Goal: Task Accomplishment & Management: Use online tool/utility

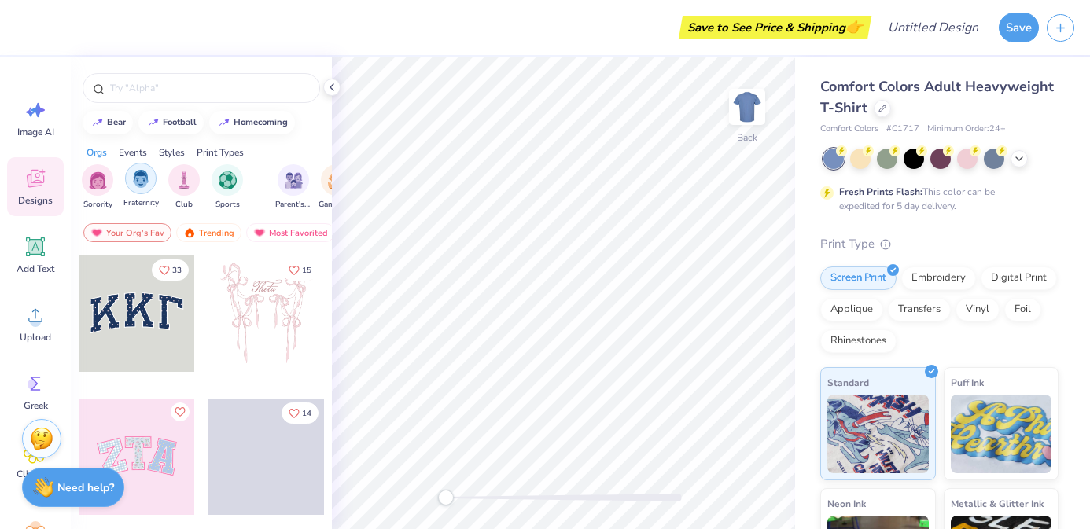
click at [141, 180] on img "filter for Fraternity" at bounding box center [140, 179] width 17 height 18
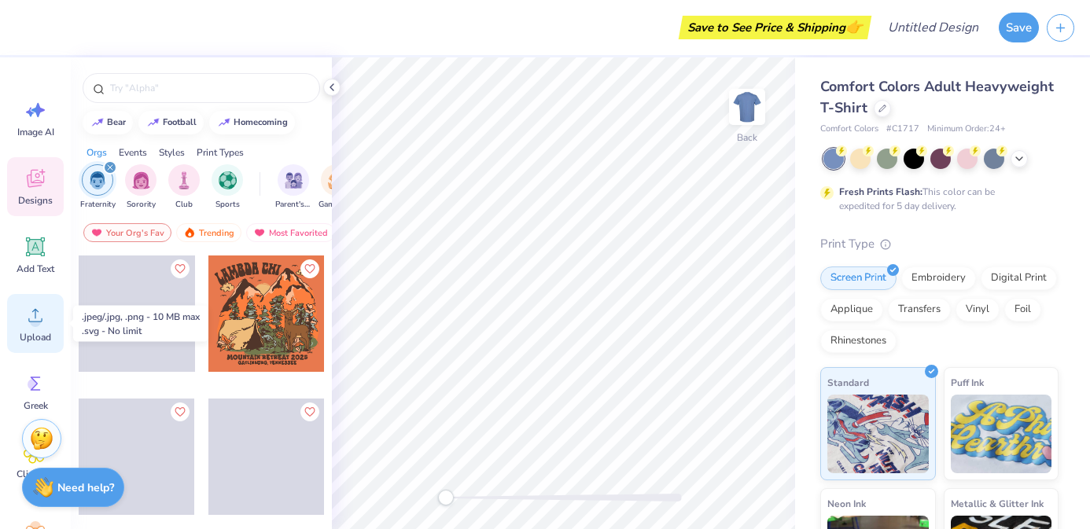
click at [40, 317] on icon at bounding box center [36, 316] width 24 height 24
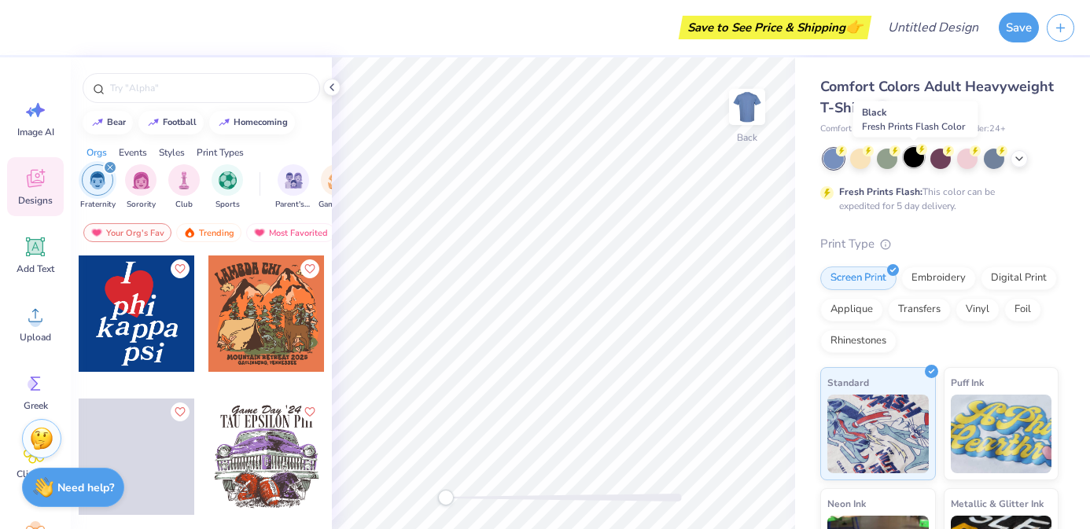
click at [916, 159] on div at bounding box center [914, 157] width 20 height 20
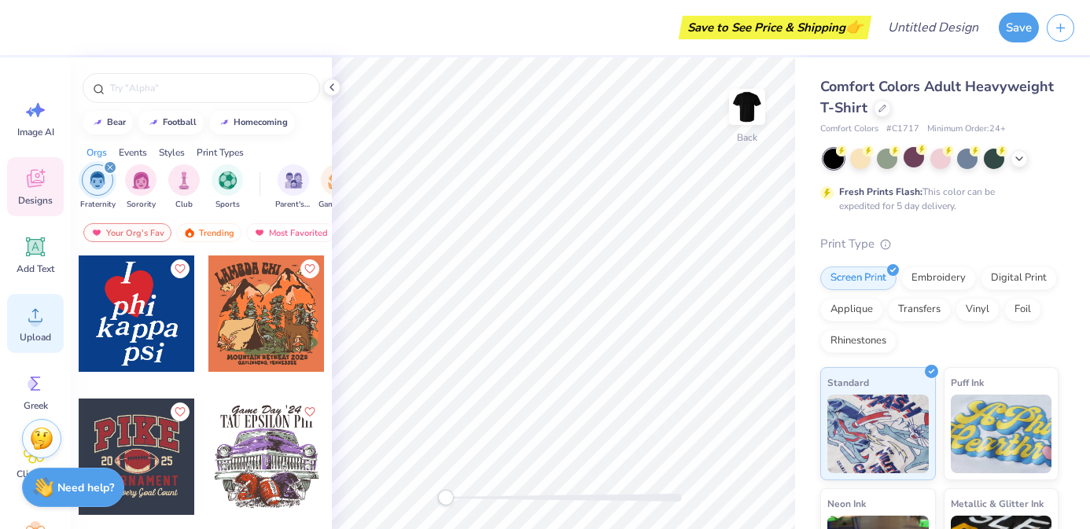
click at [27, 313] on icon at bounding box center [36, 316] width 24 height 24
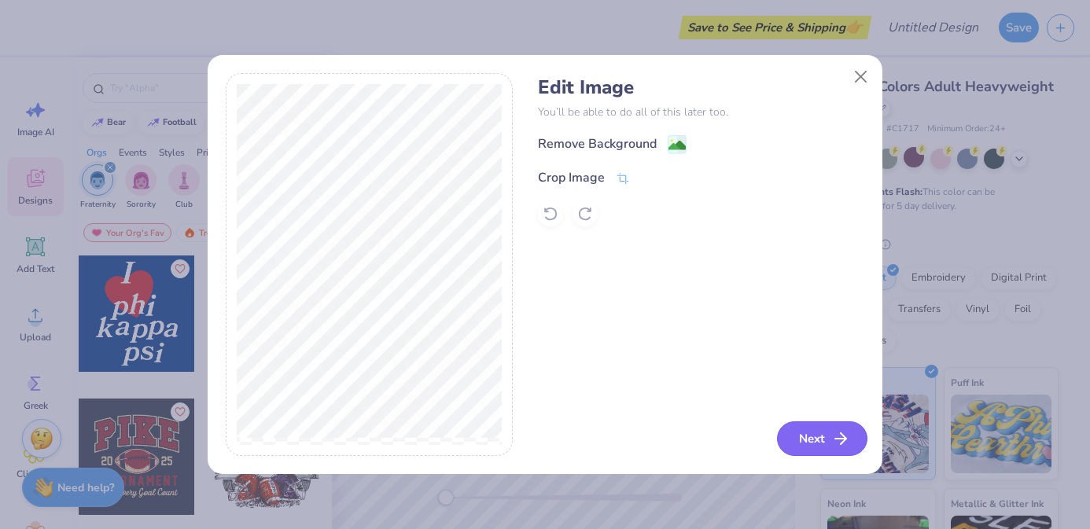
click at [823, 441] on button "Next" at bounding box center [822, 439] width 90 height 35
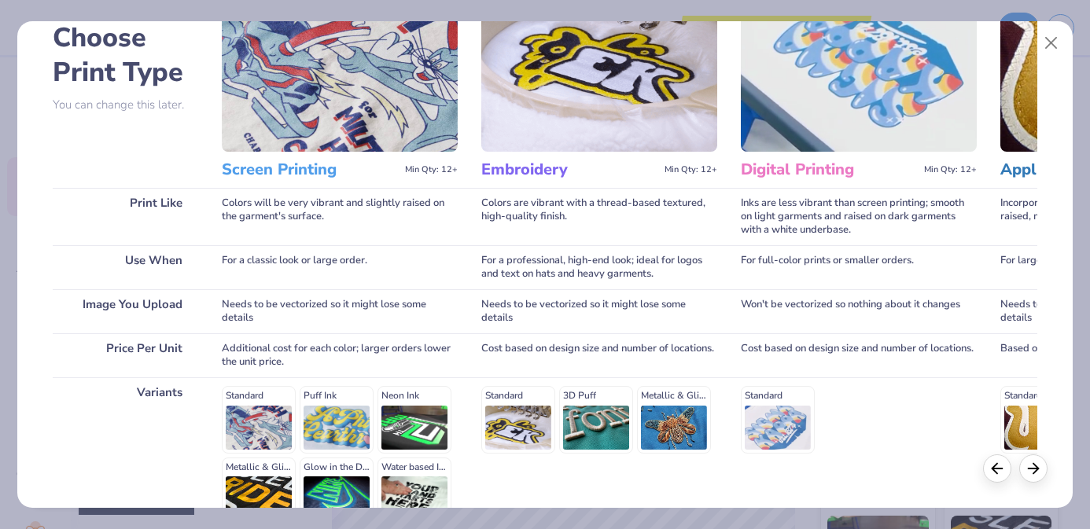
scroll to position [255, 0]
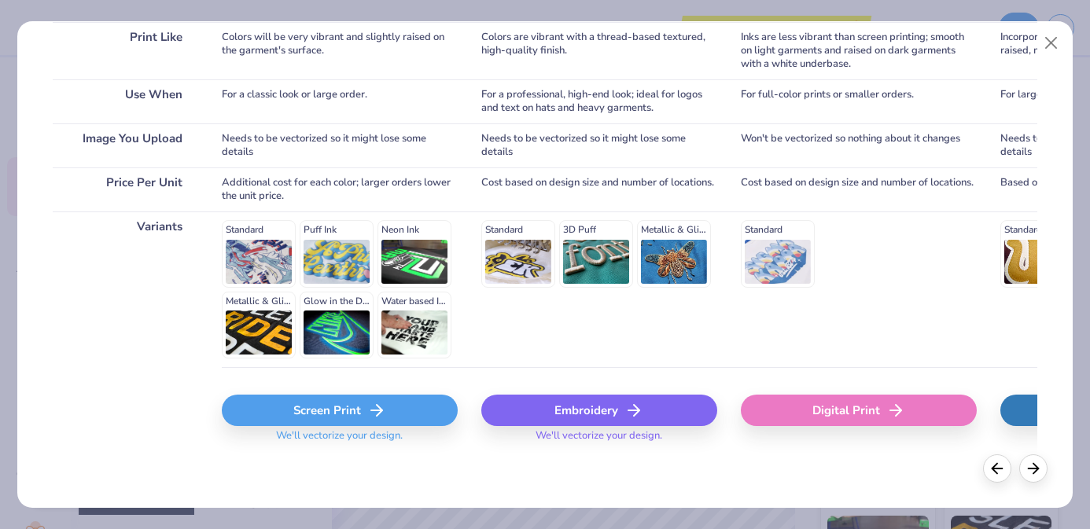
click at [306, 417] on div "Screen Print" at bounding box center [340, 410] width 236 height 31
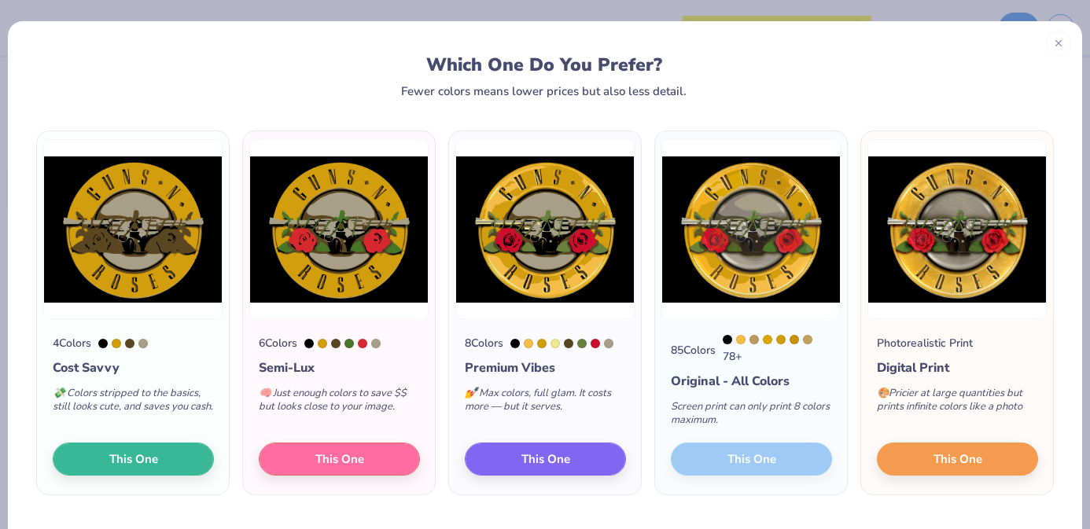
scroll to position [43, 0]
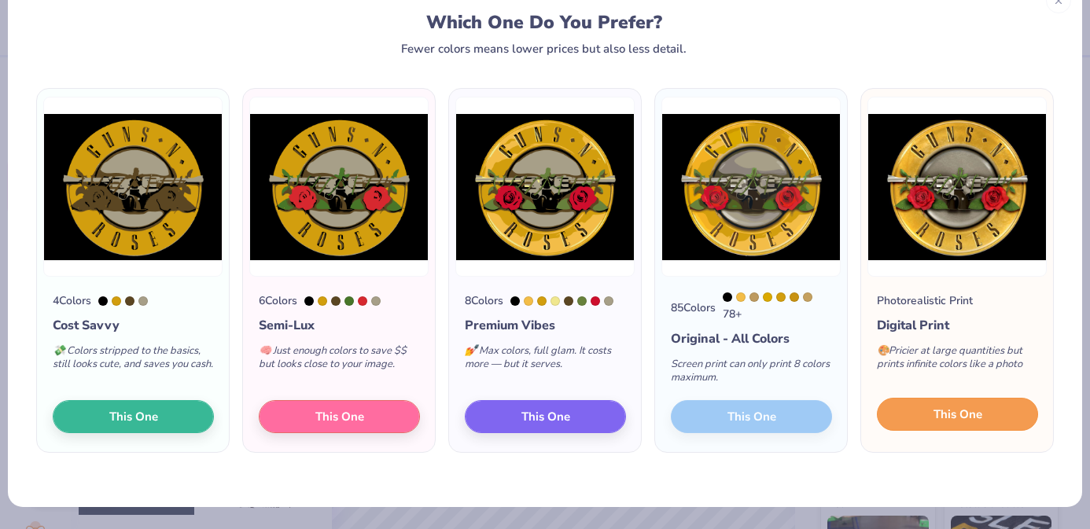
click at [998, 420] on button "This One" at bounding box center [957, 414] width 161 height 33
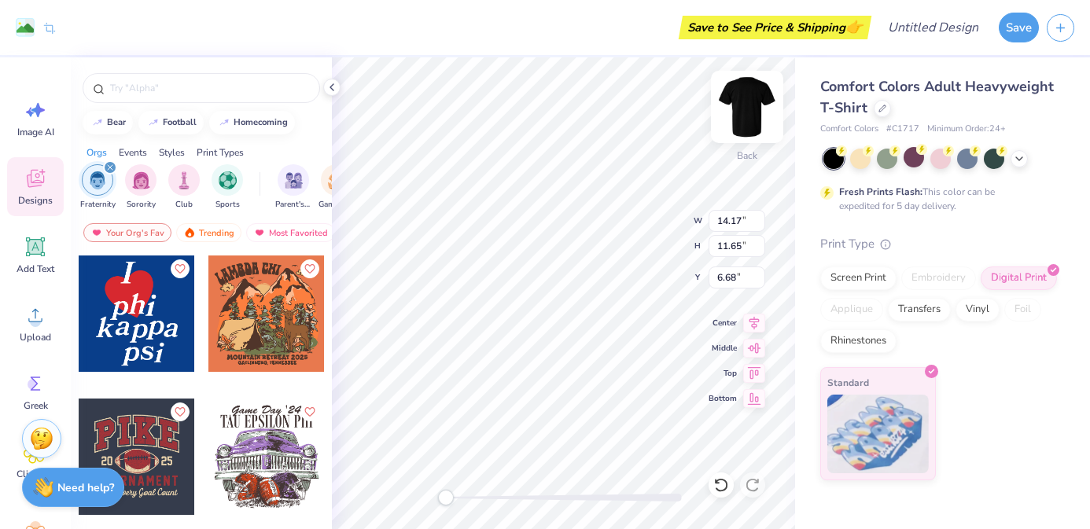
click at [749, 123] on img at bounding box center [747, 107] width 63 height 63
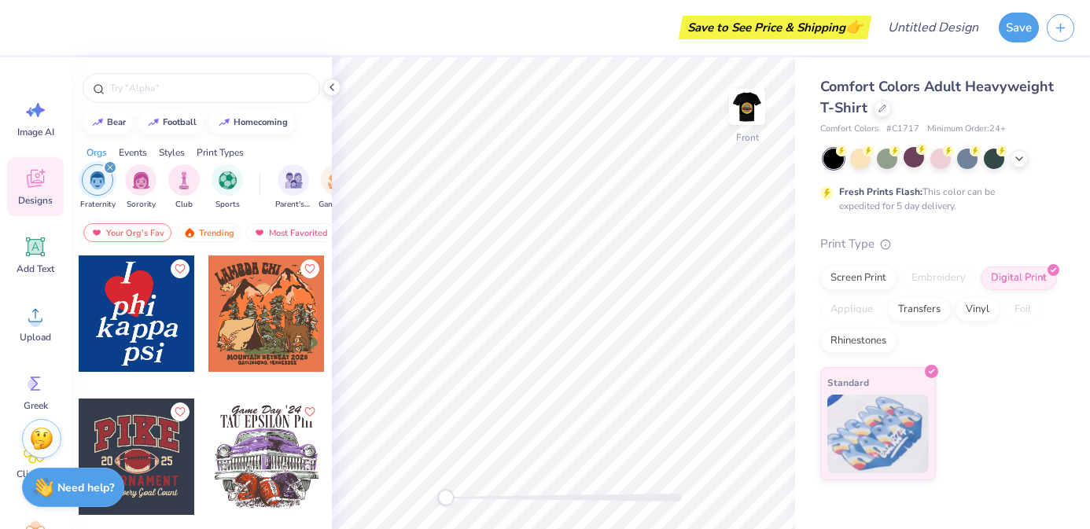
click at [749, 123] on img at bounding box center [746, 106] width 31 height 31
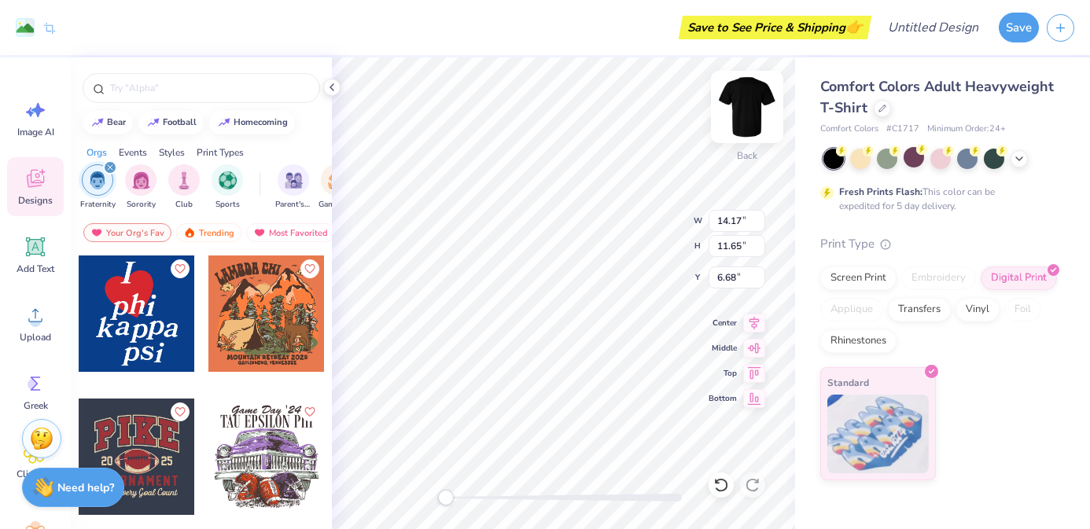
click at [740, 106] on div "Back W 14.17 14.17 " H 11.65 11.65 " Y 6.68 6.68 " Center Middle Top Bottom" at bounding box center [563, 293] width 463 height 472
click at [742, 109] on img at bounding box center [747, 107] width 63 height 63
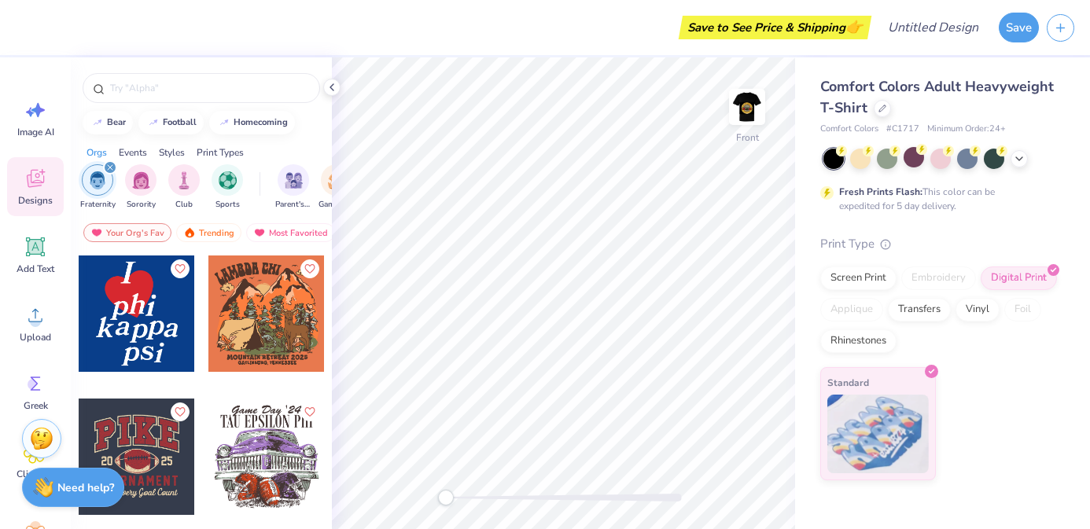
click at [742, 109] on img at bounding box center [746, 106] width 31 height 31
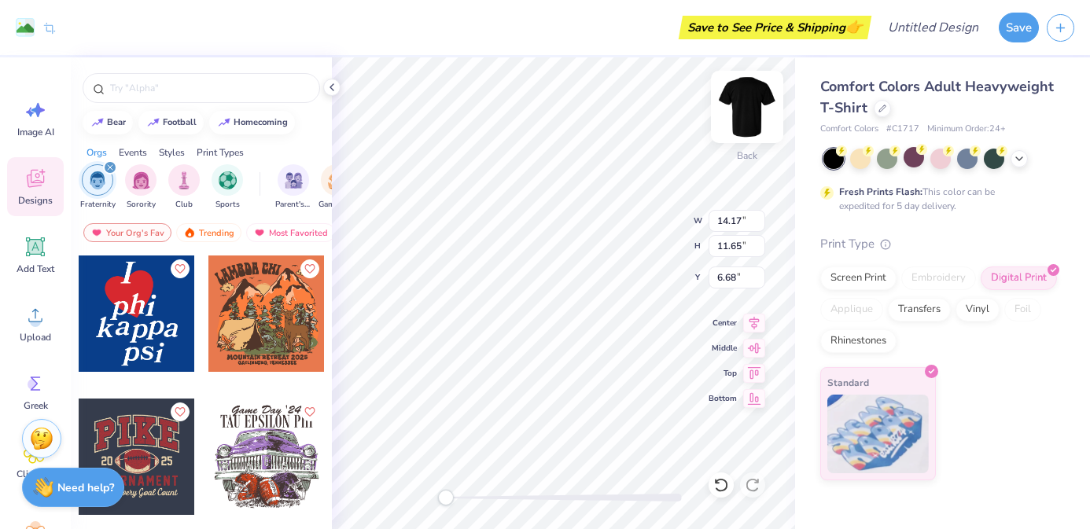
click at [743, 105] on img at bounding box center [747, 107] width 63 height 63
click at [753, 105] on img at bounding box center [747, 107] width 63 height 63
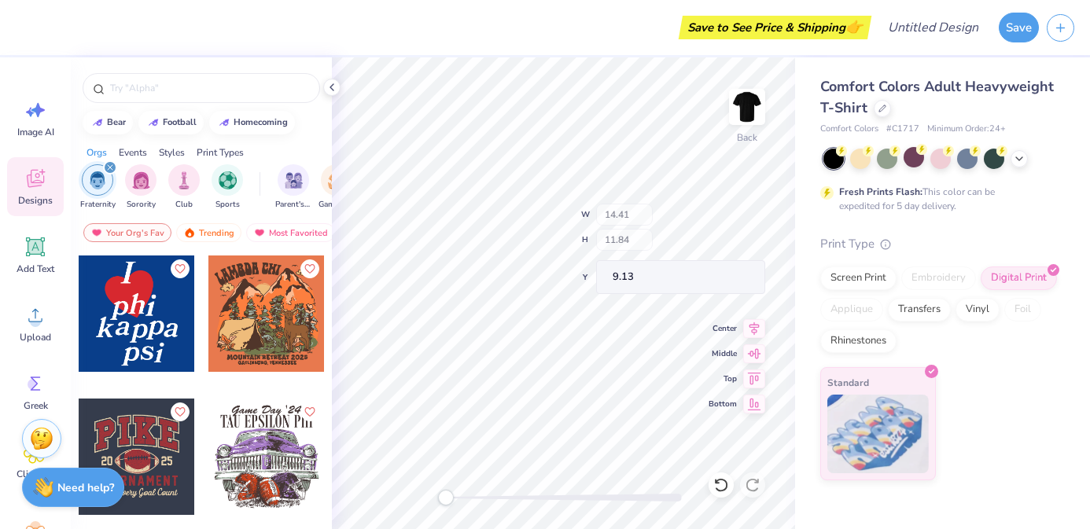
type input "13.04"
type input "10.71"
type input "0.65"
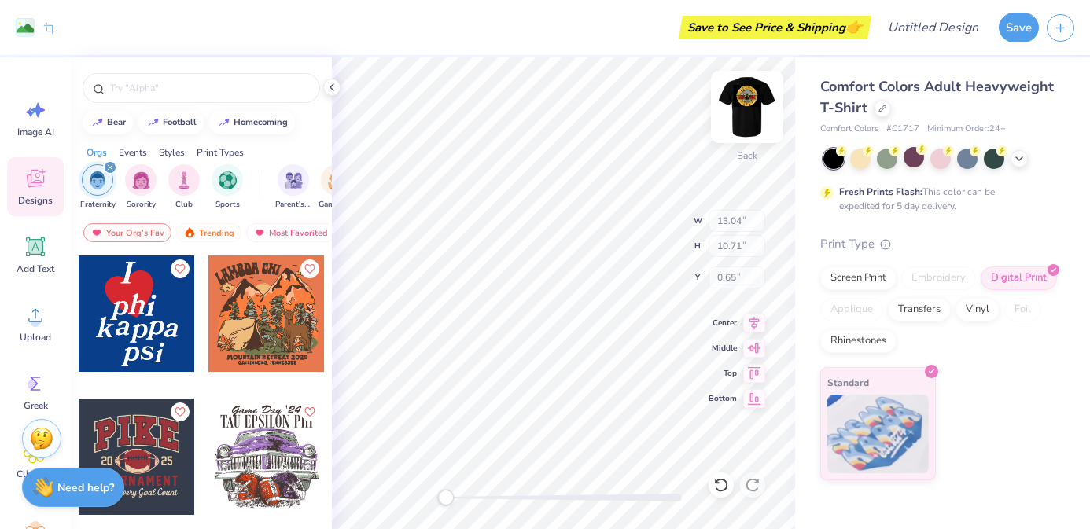
type input "14.17"
type input "11.65"
type input "6.68"
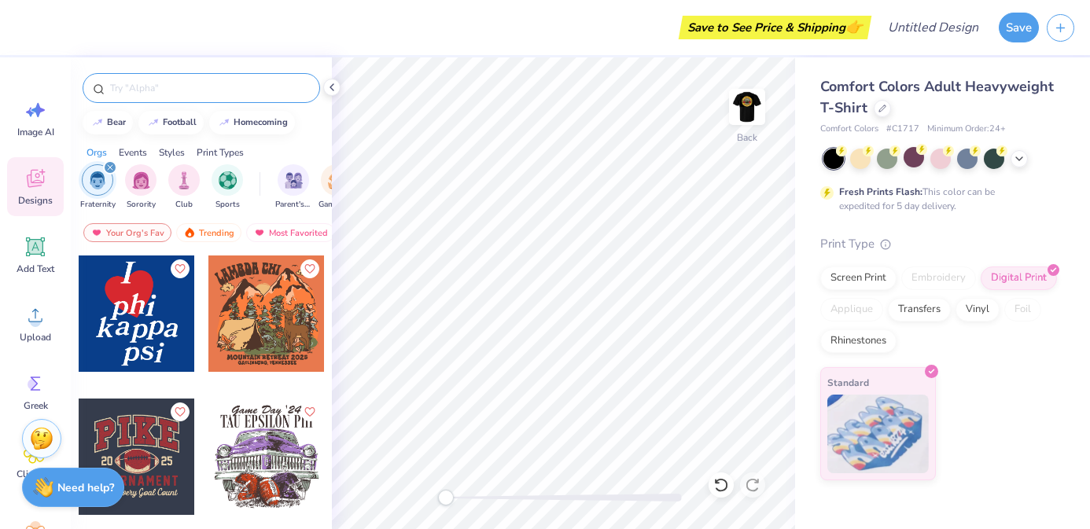
click at [139, 88] on input "text" at bounding box center [209, 88] width 201 height 16
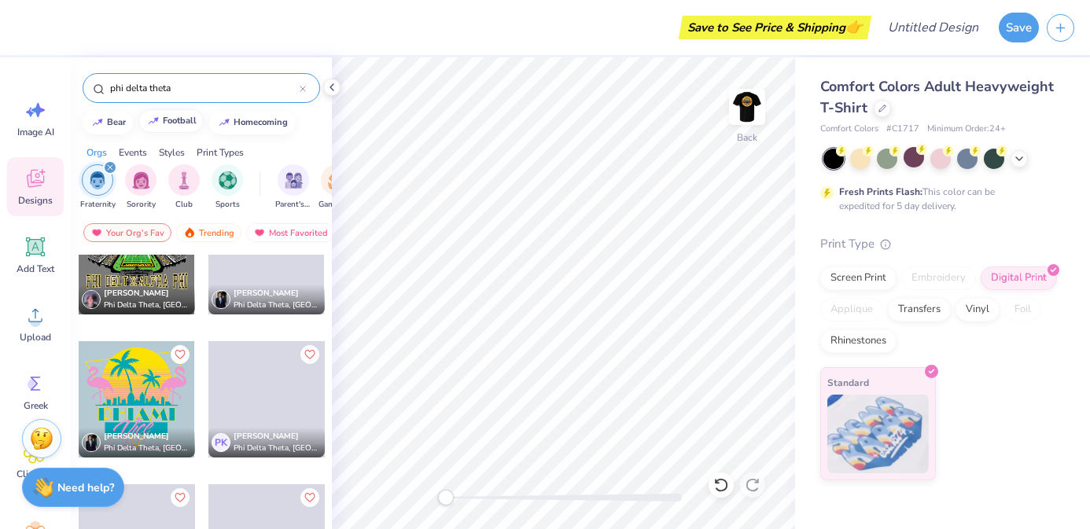
scroll to position [657, 0]
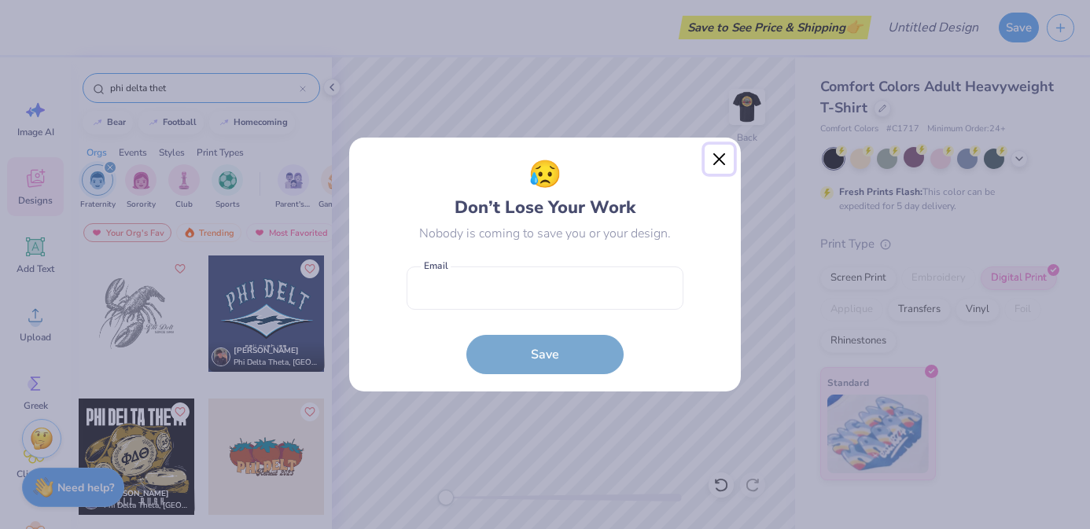
click at [719, 152] on button "Close" at bounding box center [720, 160] width 30 height 30
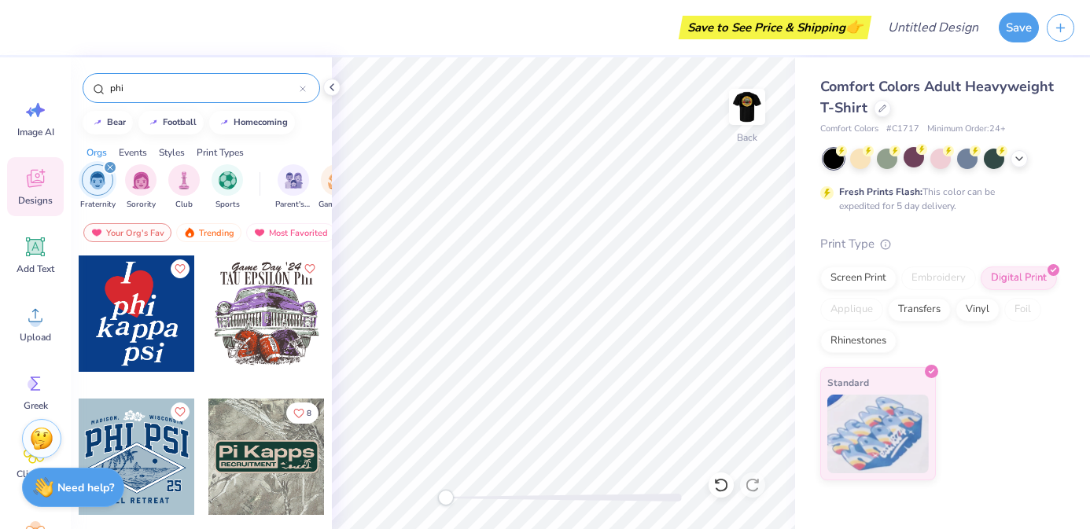
type input "phi"
click at [39, 381] on icon at bounding box center [36, 384] width 24 height 24
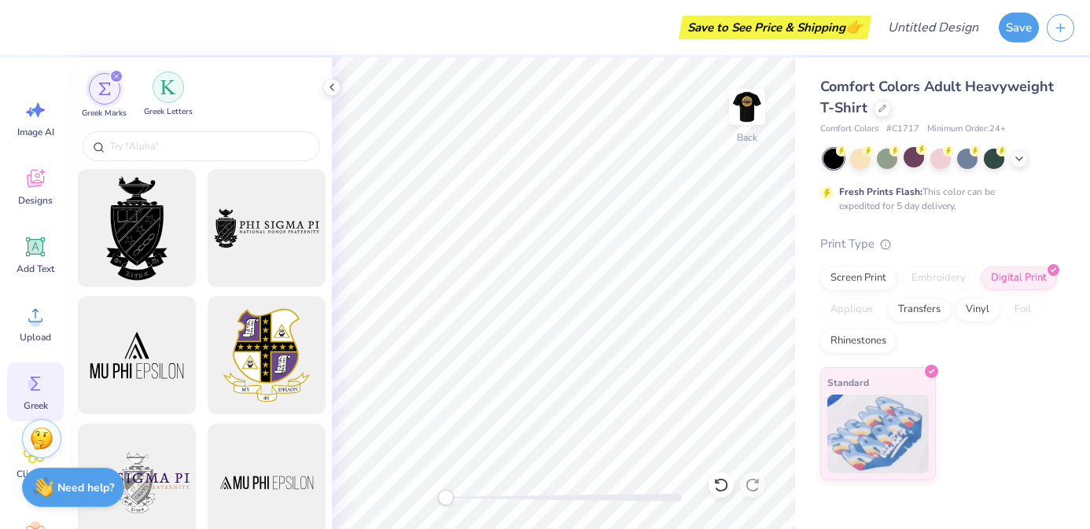
click at [164, 98] on div "filter for Greek Letters" at bounding box center [168, 87] width 31 height 31
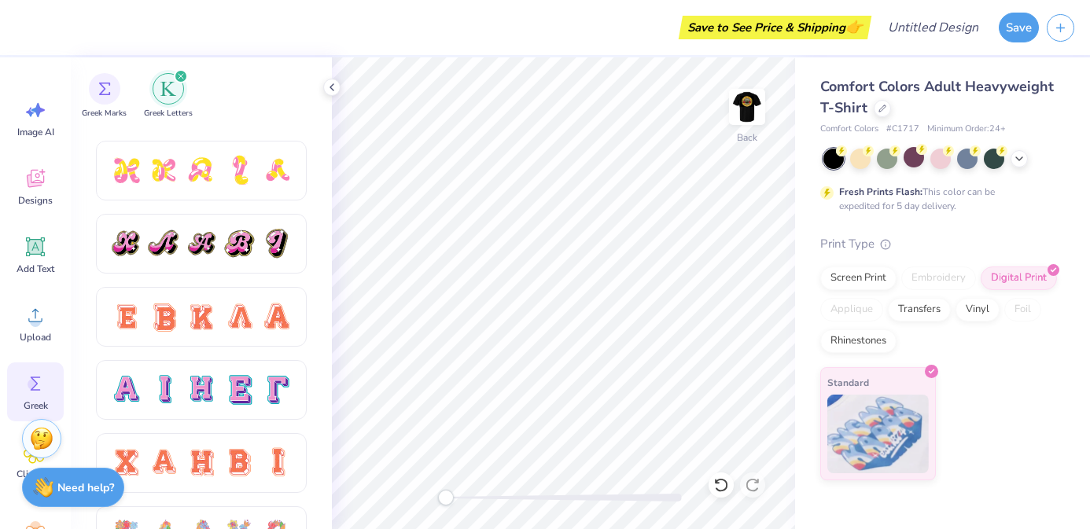
scroll to position [870, 0]
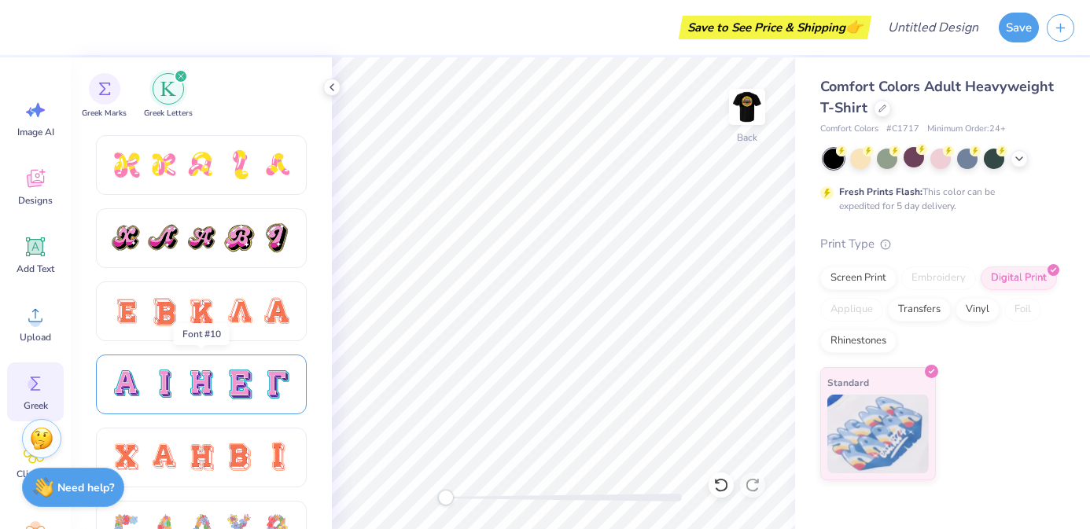
click at [212, 378] on div at bounding box center [201, 384] width 33 height 33
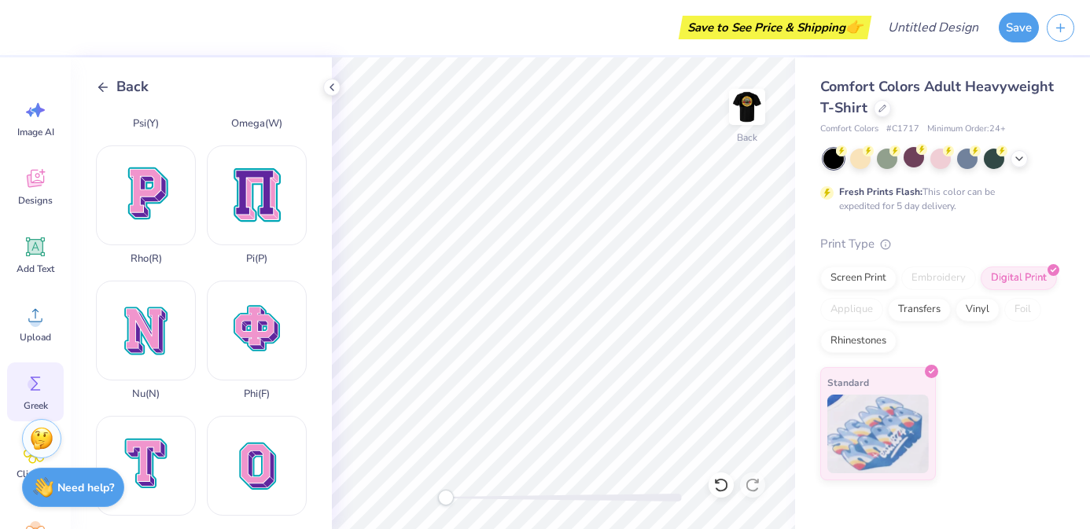
scroll to position [949, 0]
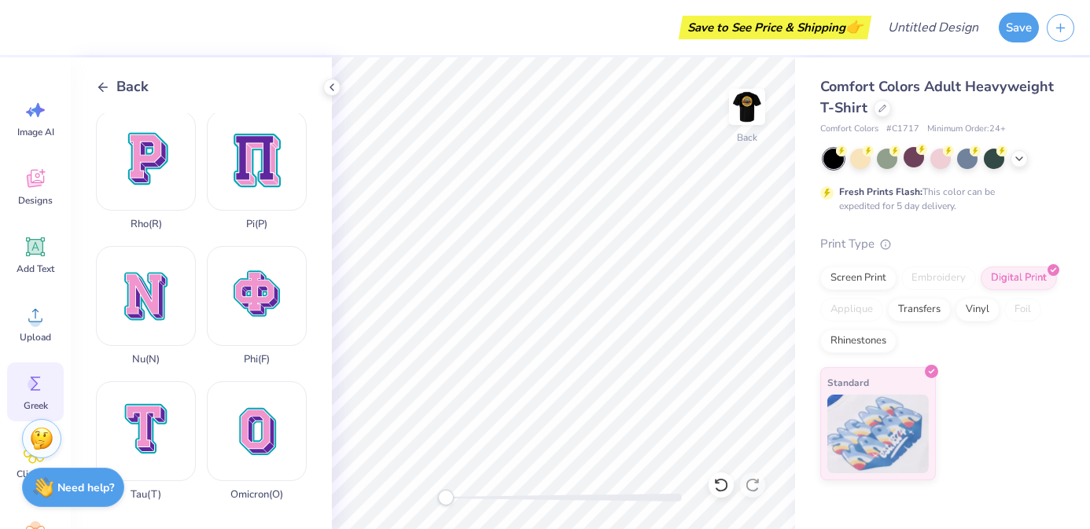
click at [262, 294] on div "Phi ( F )" at bounding box center [257, 306] width 100 height 120
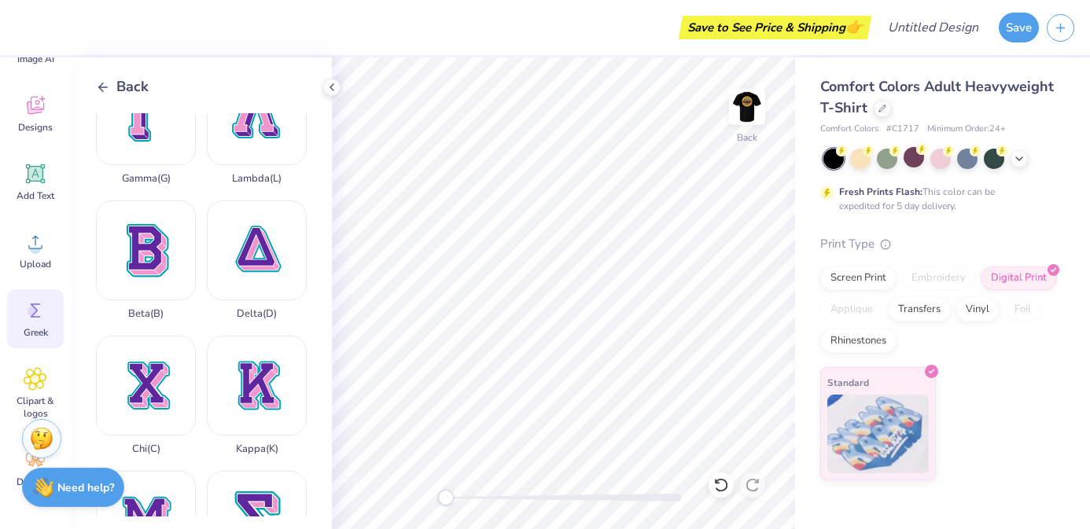
scroll to position [0, 0]
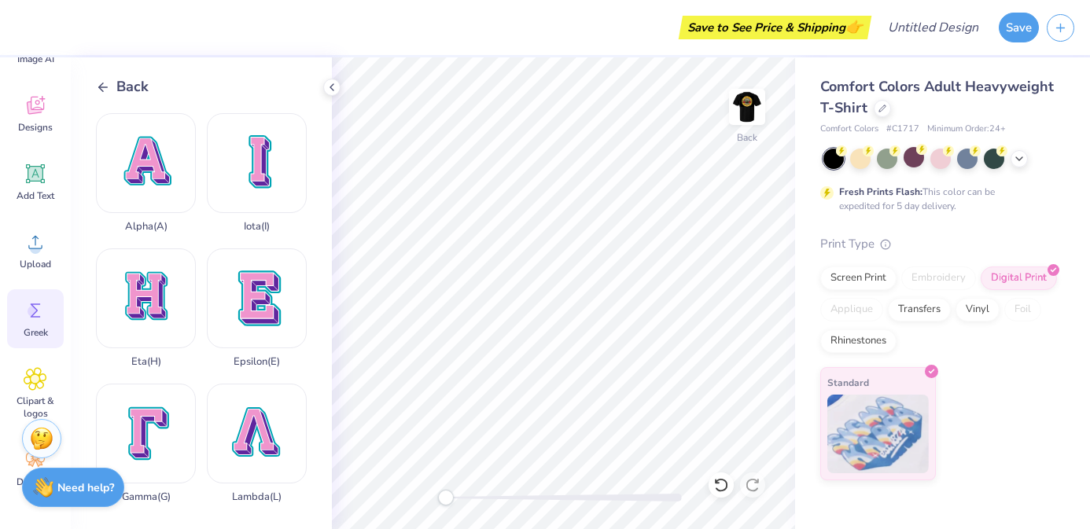
click at [105, 88] on icon at bounding box center [103, 87] width 14 height 14
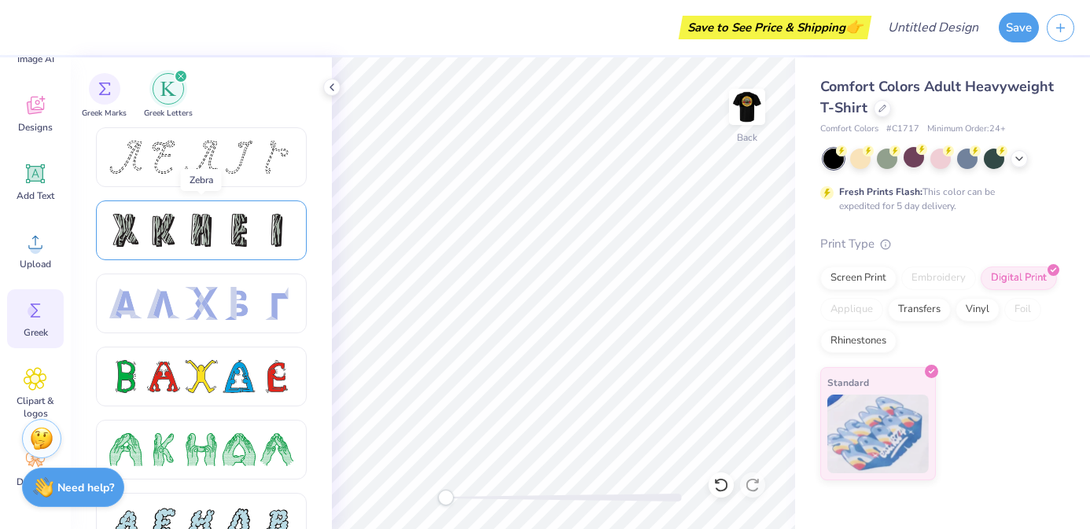
click at [233, 224] on div at bounding box center [239, 230] width 33 height 33
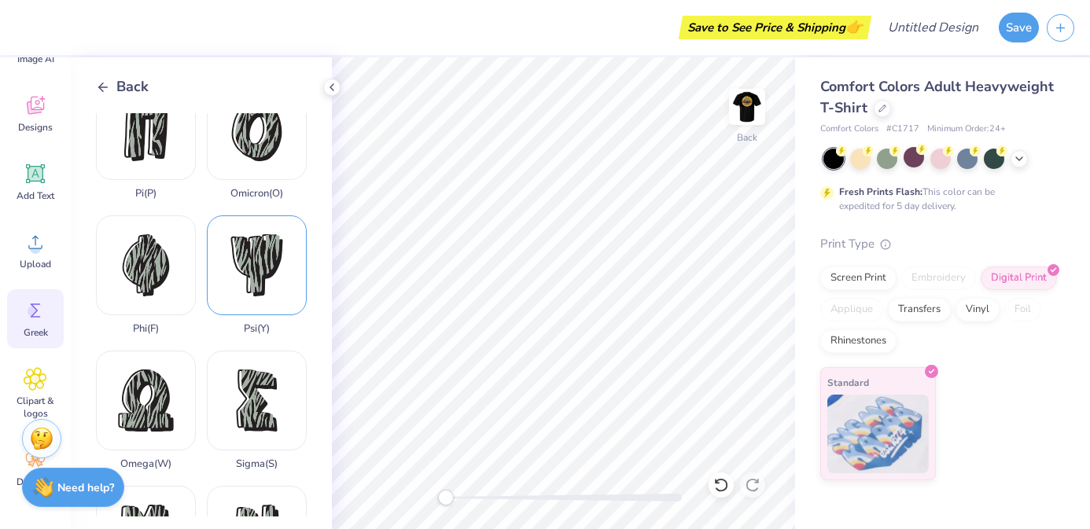
scroll to position [853, 0]
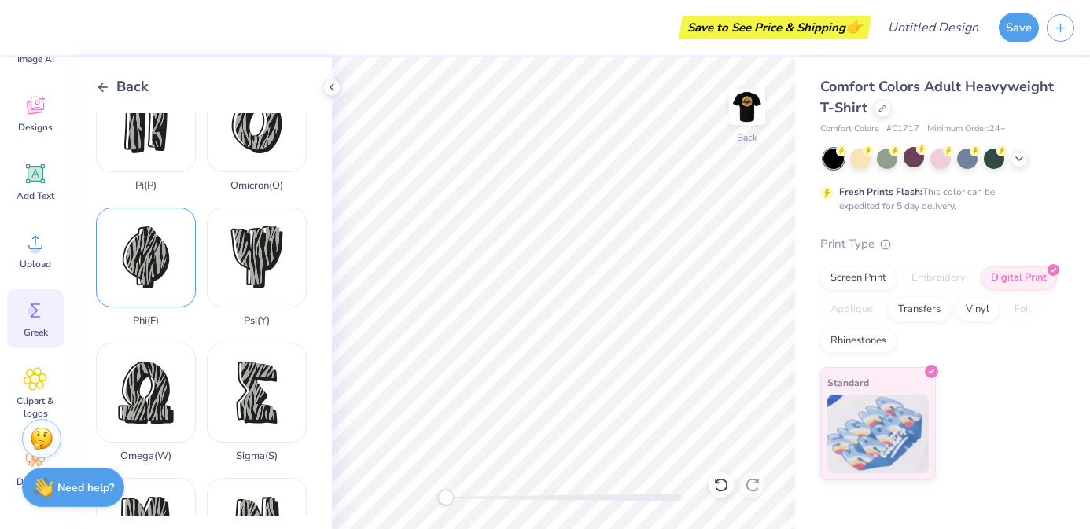
click at [149, 267] on div "Phi ( F )" at bounding box center [146, 268] width 100 height 120
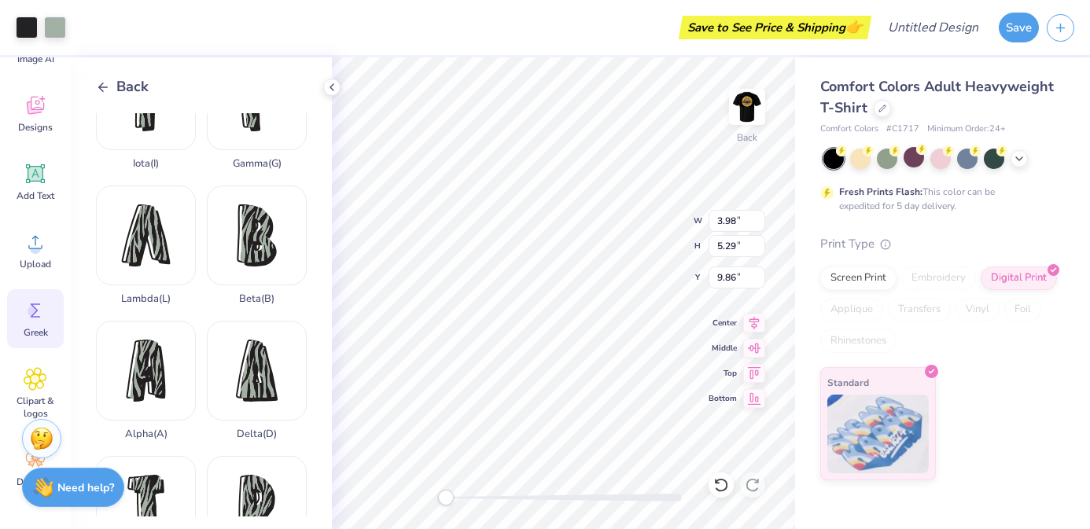
scroll to position [341, 0]
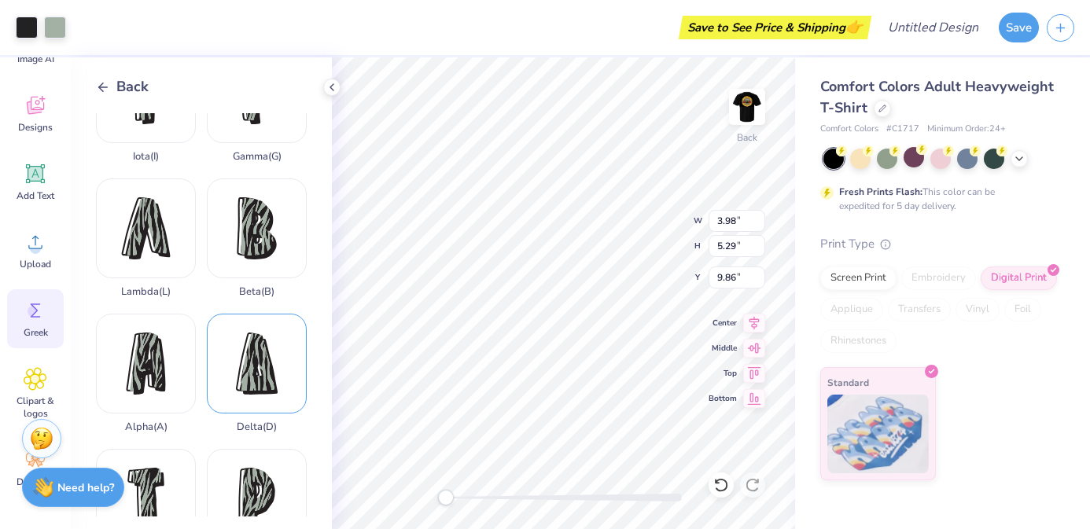
click at [261, 378] on div "Delta ( D )" at bounding box center [257, 374] width 100 height 120
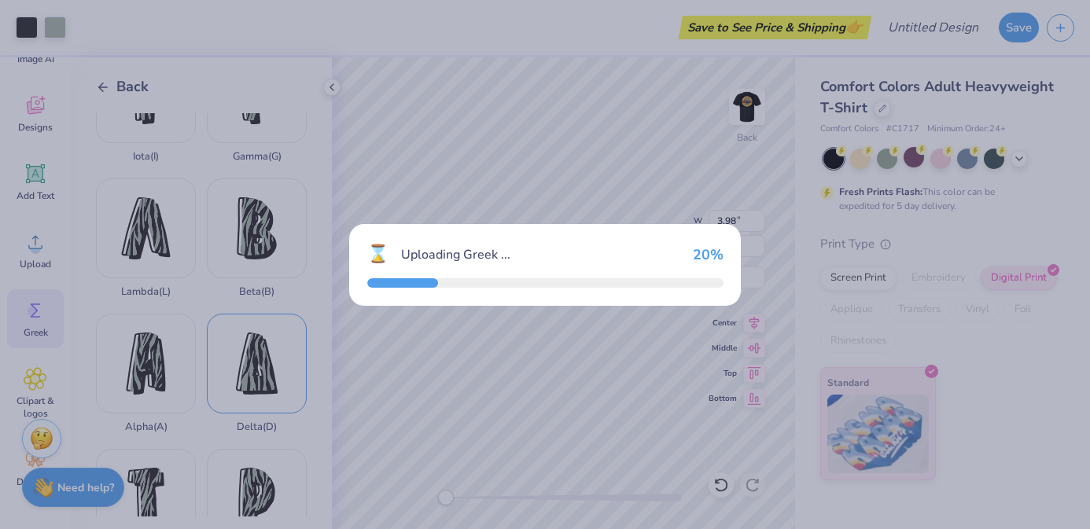
type input "3.21"
type input "4.79"
type input "10.11"
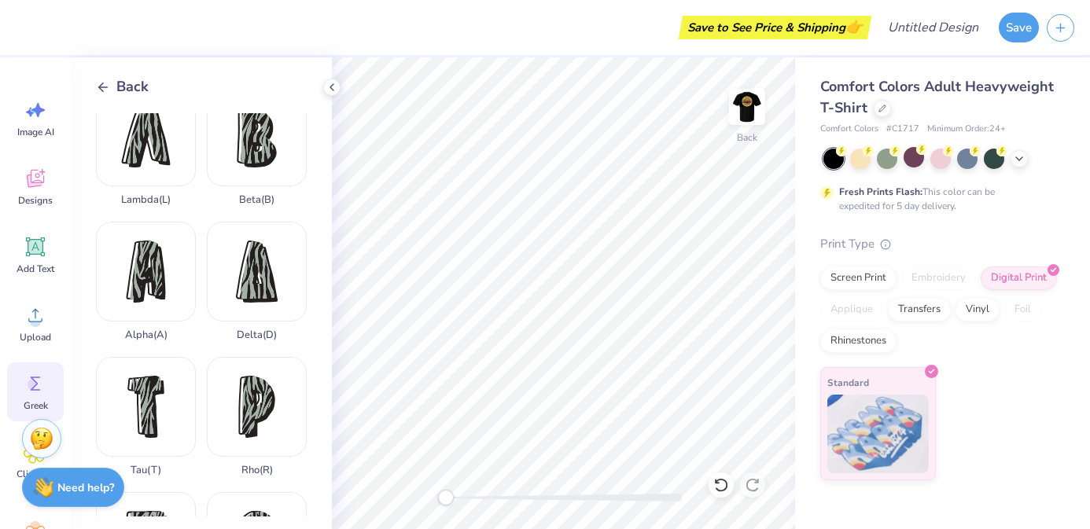
scroll to position [287, 0]
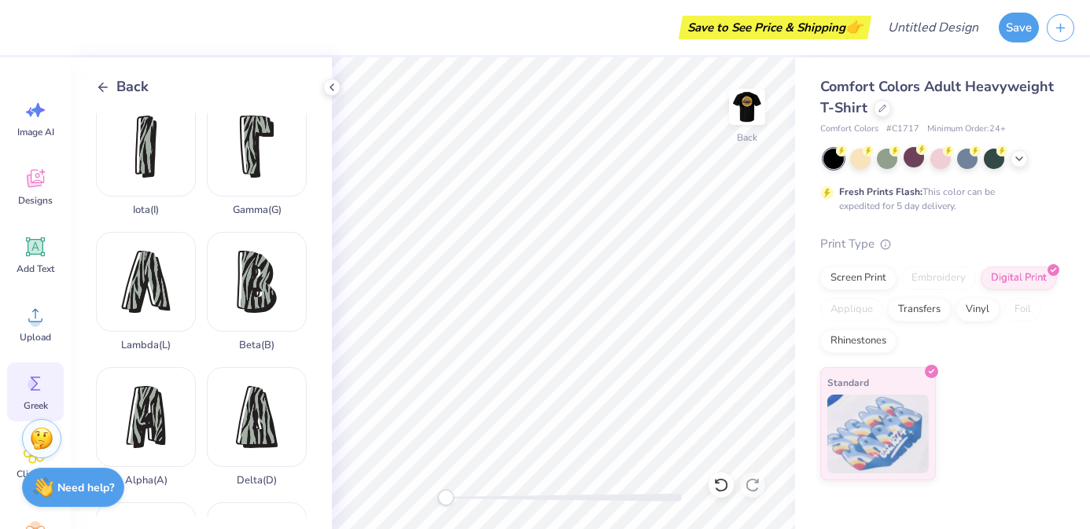
click at [106, 84] on icon at bounding box center [103, 87] width 14 height 14
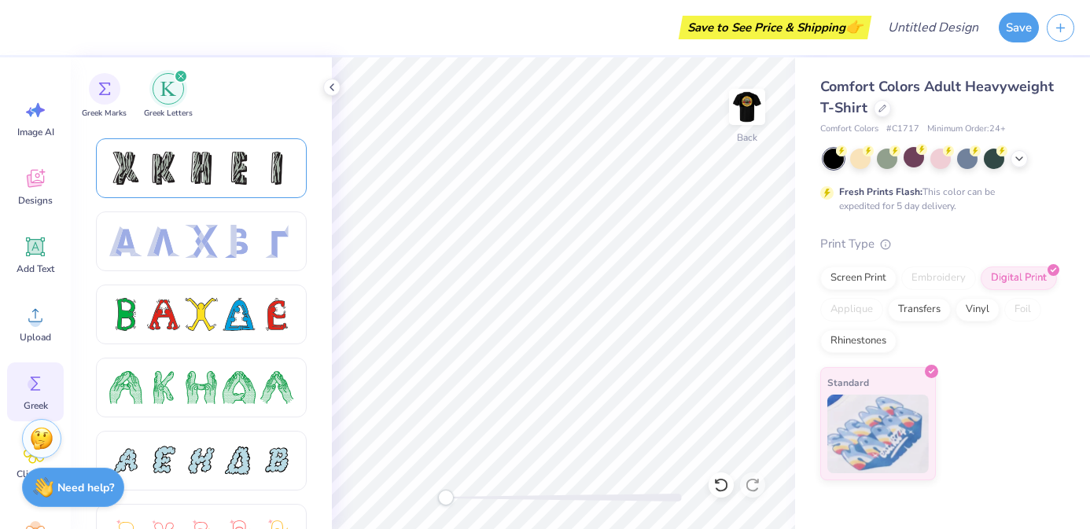
scroll to position [64, 0]
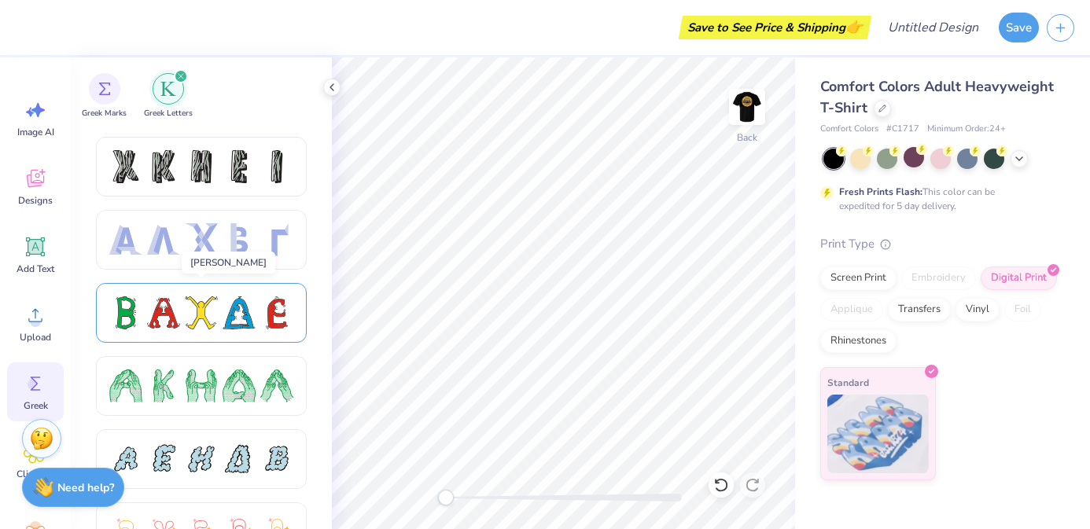
click at [228, 315] on div at bounding box center [239, 312] width 33 height 33
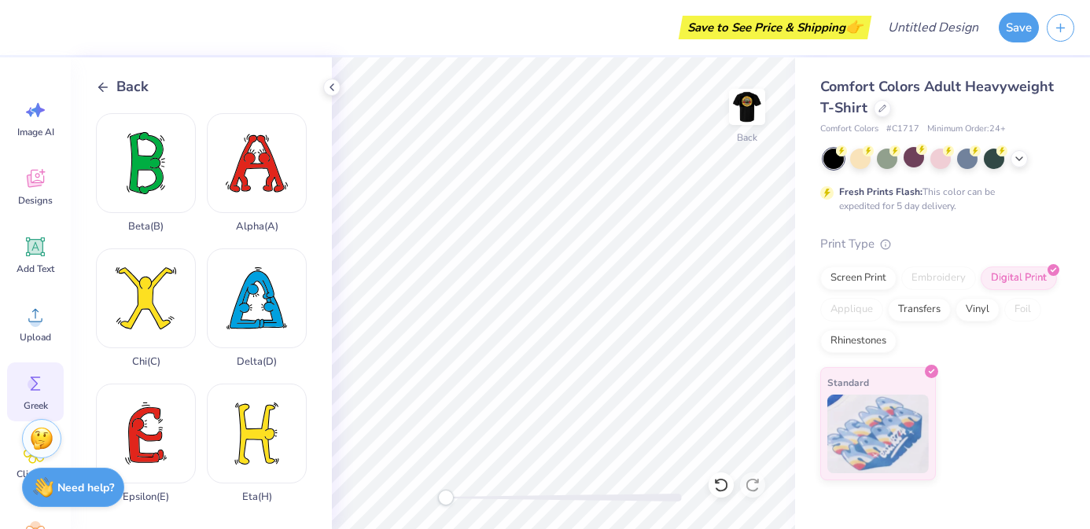
click at [101, 85] on icon at bounding box center [103, 87] width 14 height 14
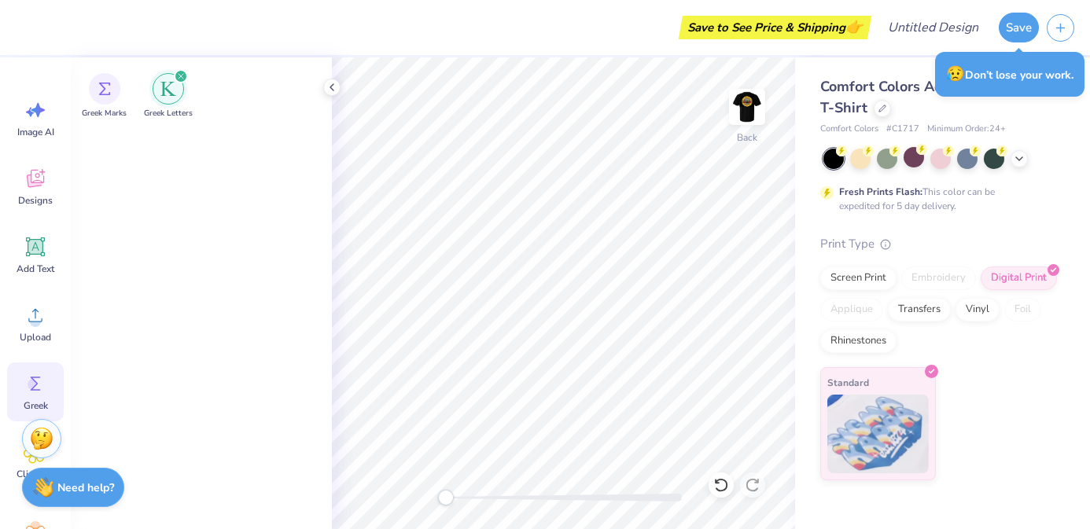
scroll to position [0, 0]
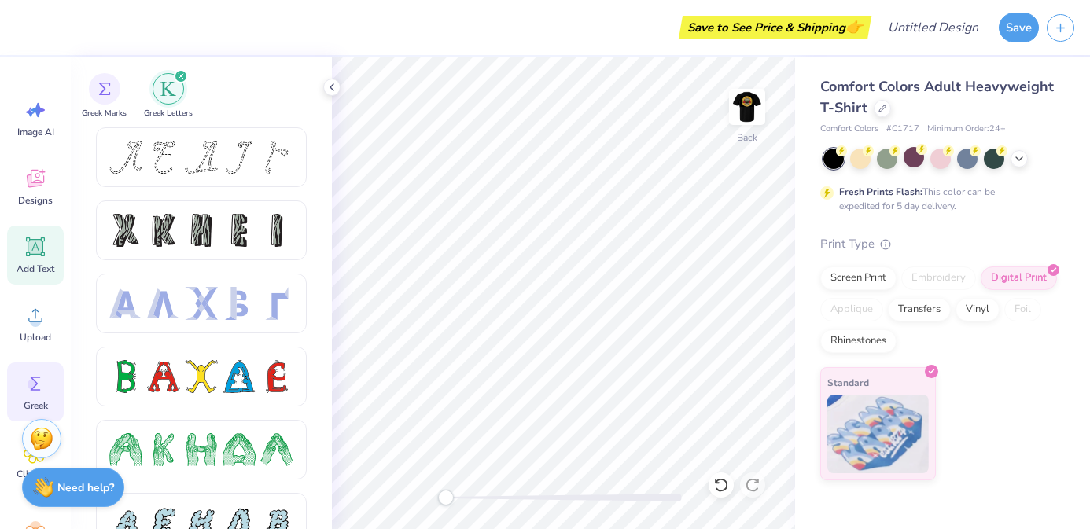
click at [46, 244] on icon at bounding box center [36, 247] width 24 height 24
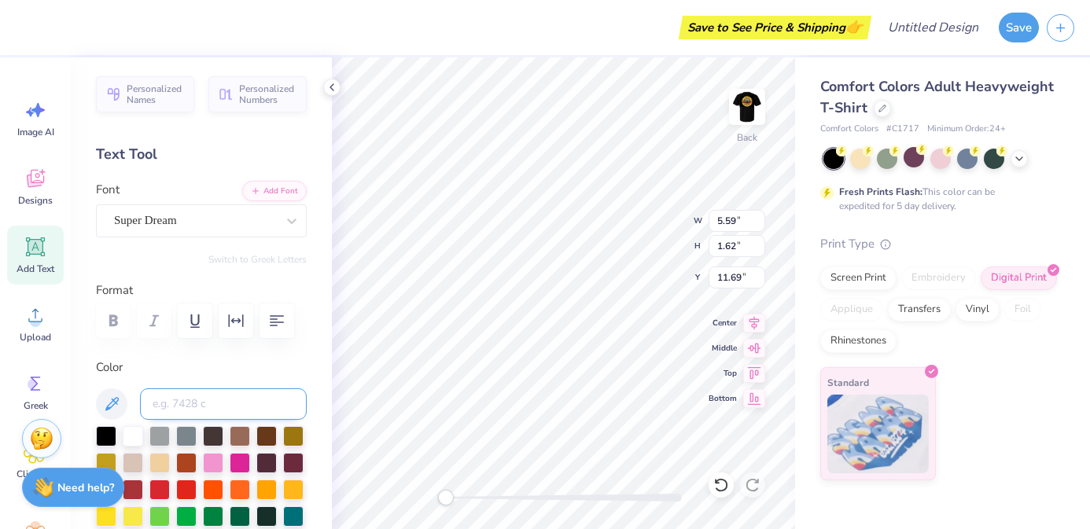
click at [211, 403] on input at bounding box center [223, 404] width 167 height 31
click at [252, 217] on div "Super Dream" at bounding box center [194, 220] width 165 height 24
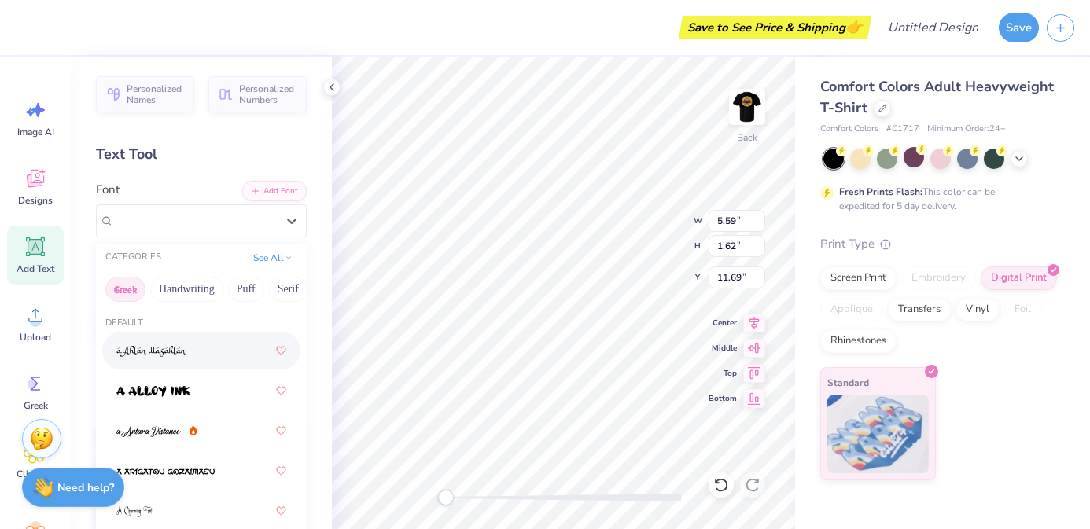
click at [129, 290] on button "Greek" at bounding box center [125, 289] width 40 height 25
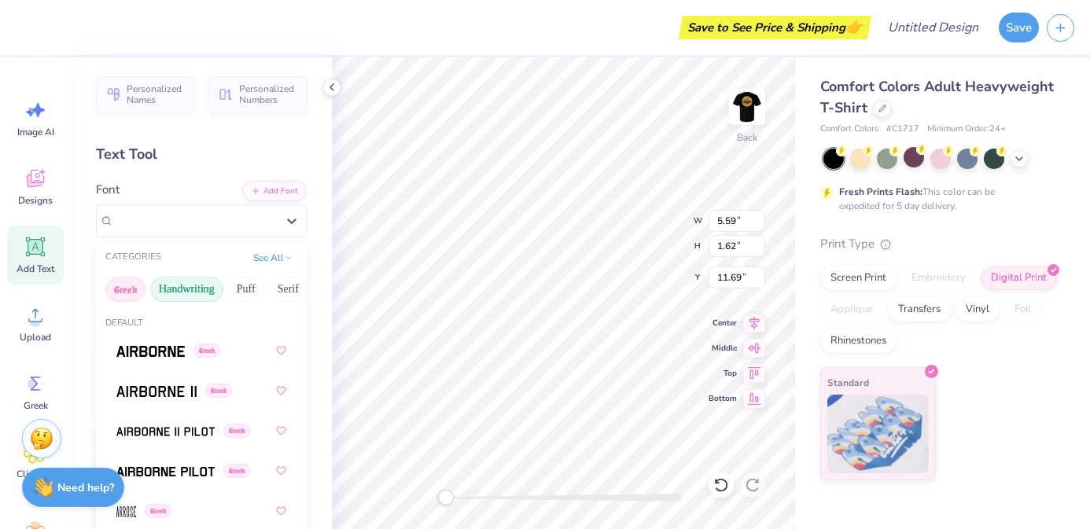
click at [179, 285] on button "Handwriting" at bounding box center [186, 289] width 73 height 25
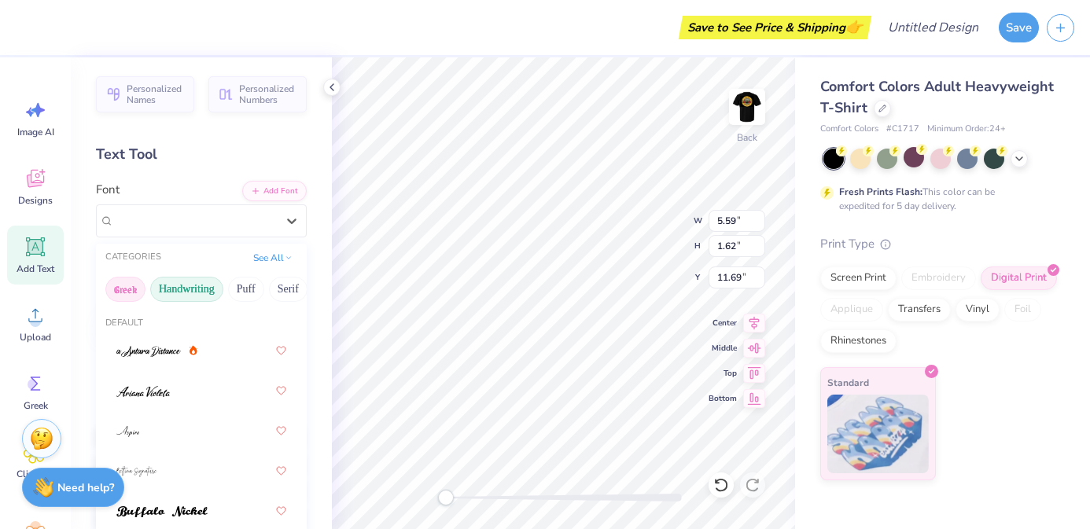
click at [120, 288] on button "Greek" at bounding box center [125, 289] width 40 height 25
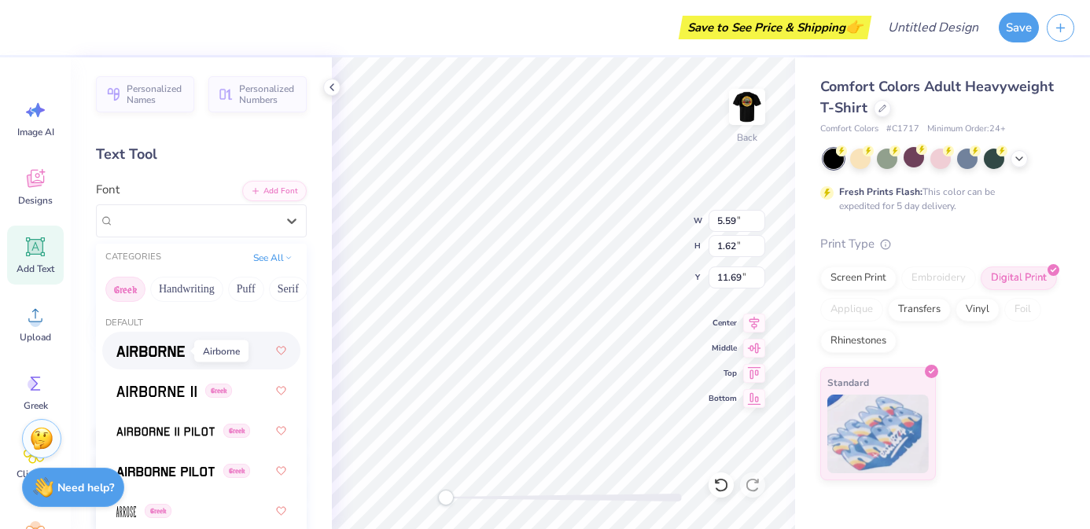
click at [163, 354] on img at bounding box center [150, 351] width 68 height 11
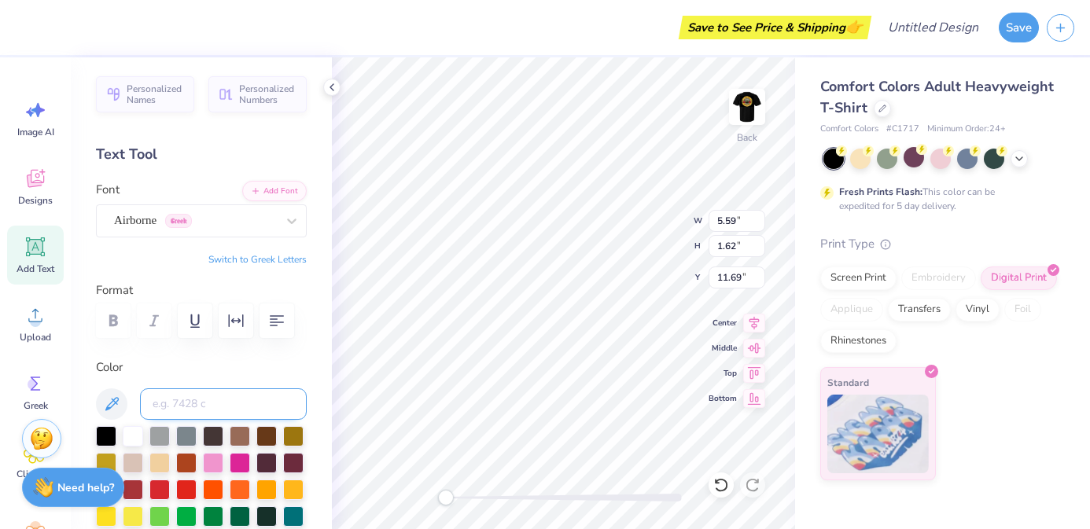
click at [206, 419] on input at bounding box center [223, 404] width 167 height 31
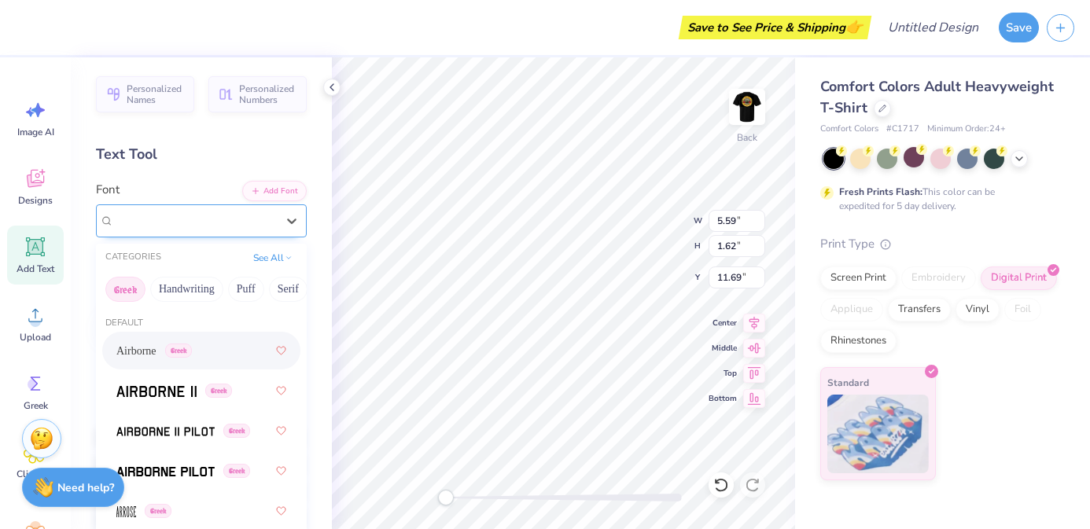
click at [166, 215] on div "Airborne Greek" at bounding box center [194, 220] width 165 height 24
type input "j"
click at [149, 353] on span "Airborne" at bounding box center [136, 351] width 40 height 17
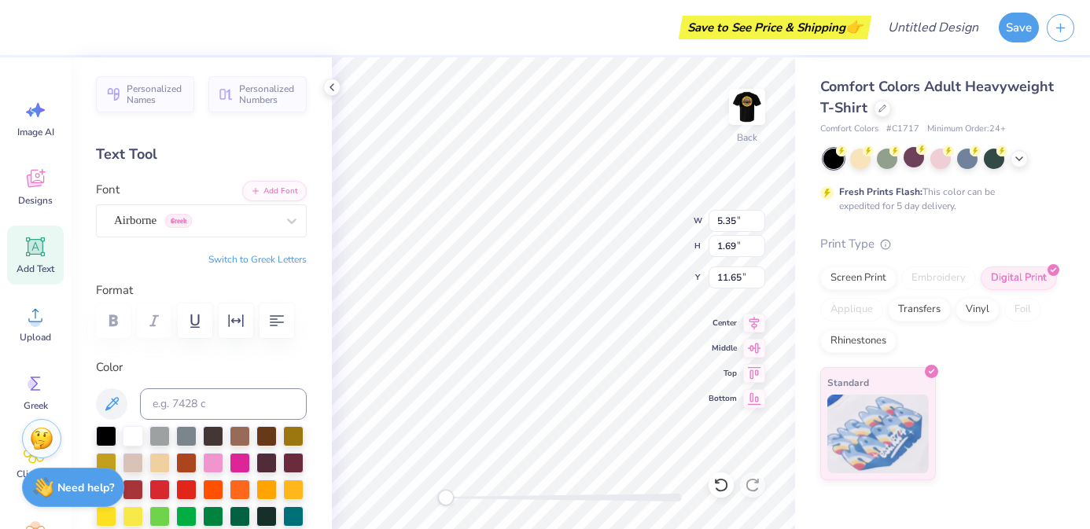
type textarea "T"
paste textarea "FDQ"
type textarea "F"
paste textarea "(FDQ)"
type textarea "("
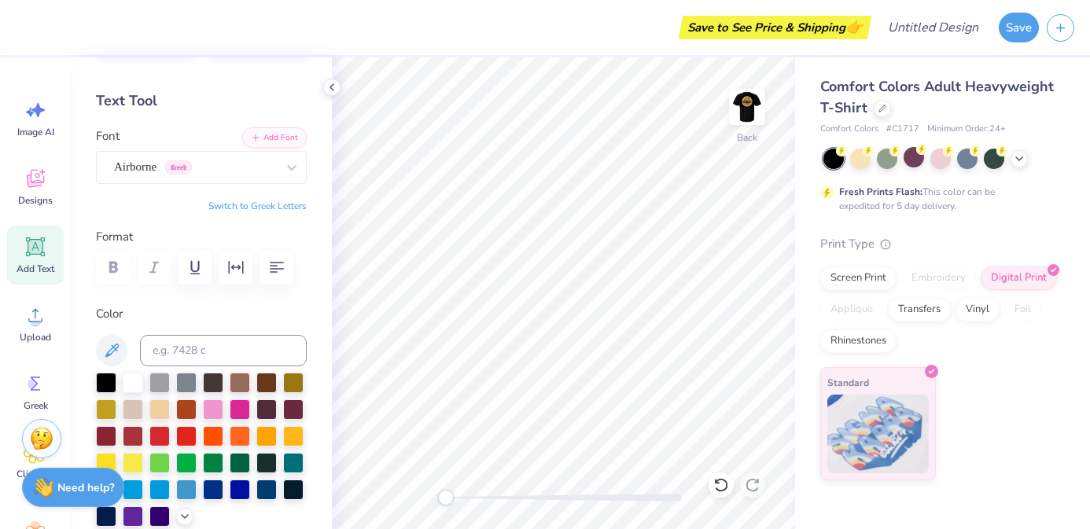
scroll to position [51, 0]
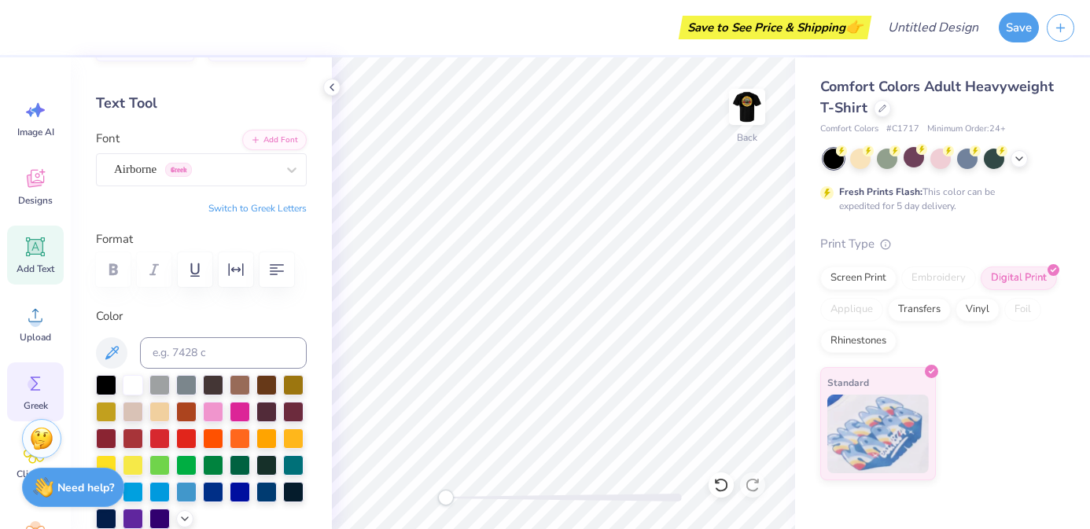
click at [37, 376] on icon at bounding box center [36, 384] width 24 height 24
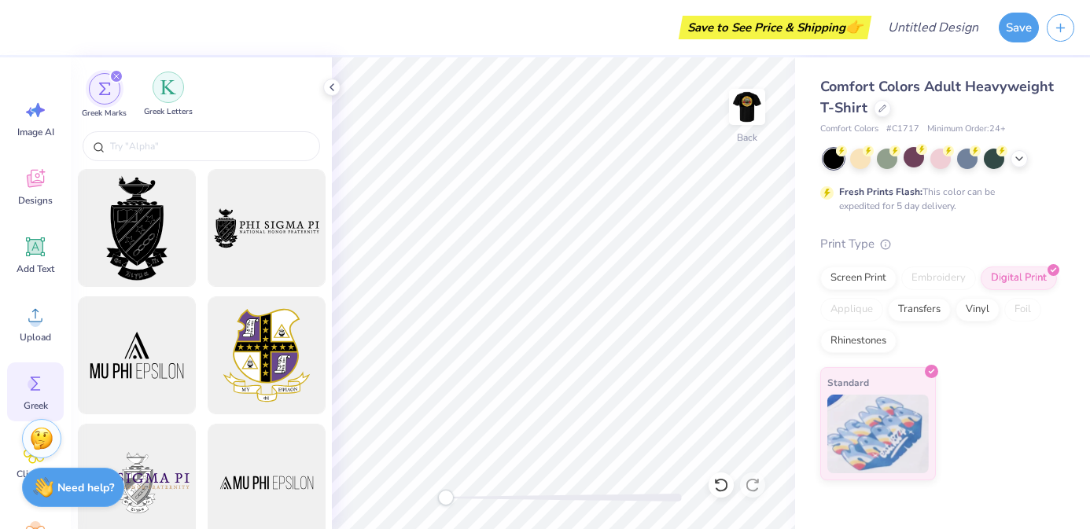
click at [178, 76] on div "filter for Greek Letters" at bounding box center [168, 87] width 31 height 31
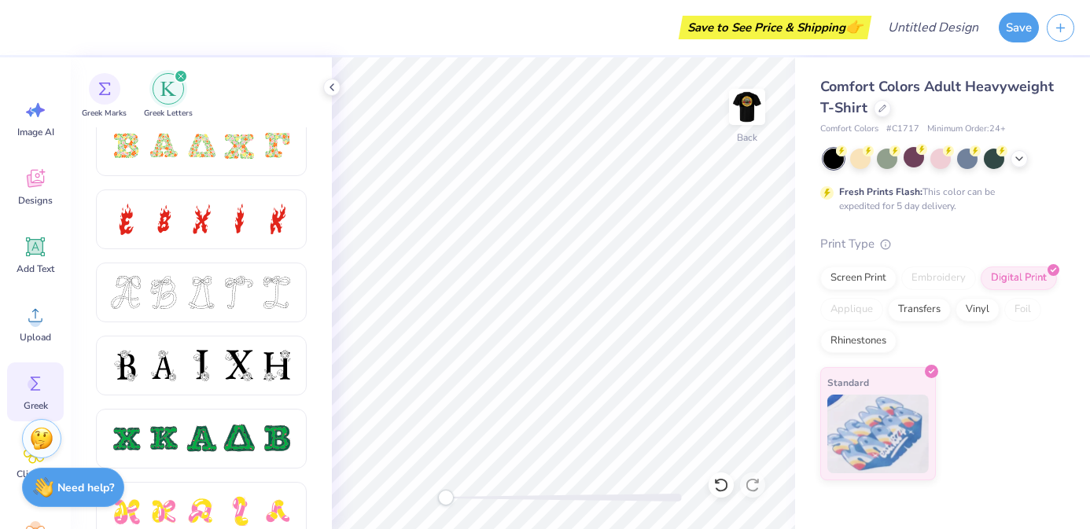
scroll to position [561, 0]
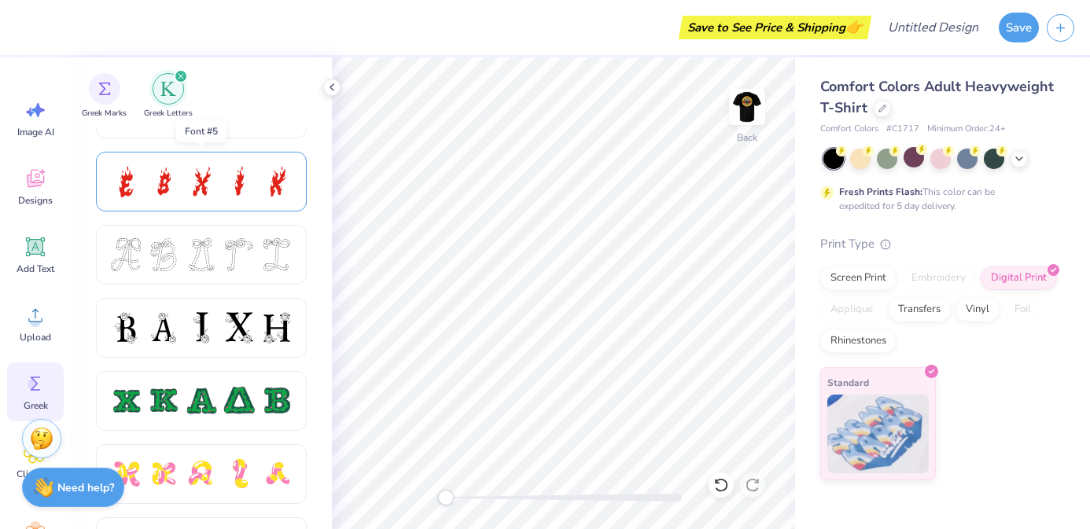
click at [219, 201] on div at bounding box center [201, 182] width 211 height 60
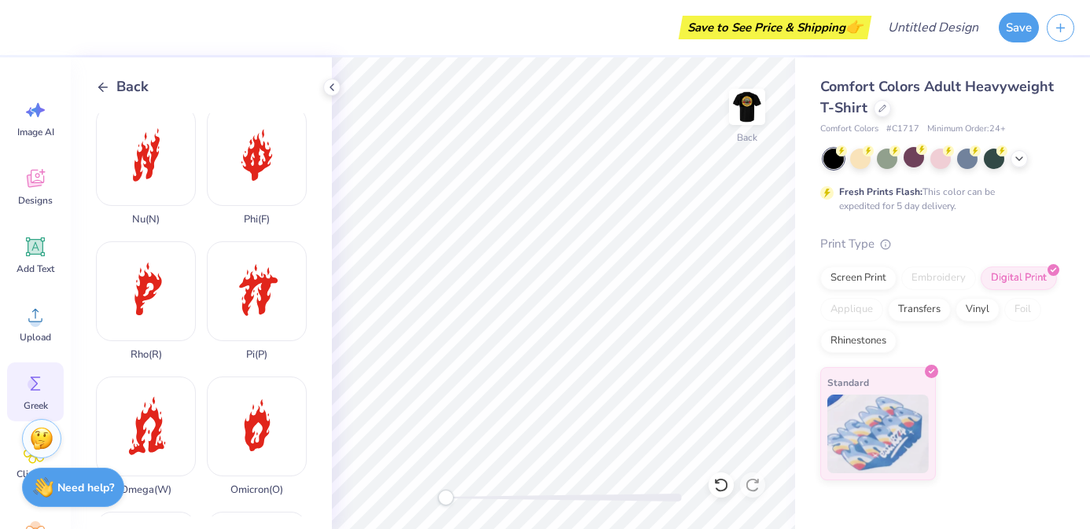
scroll to position [812, 0]
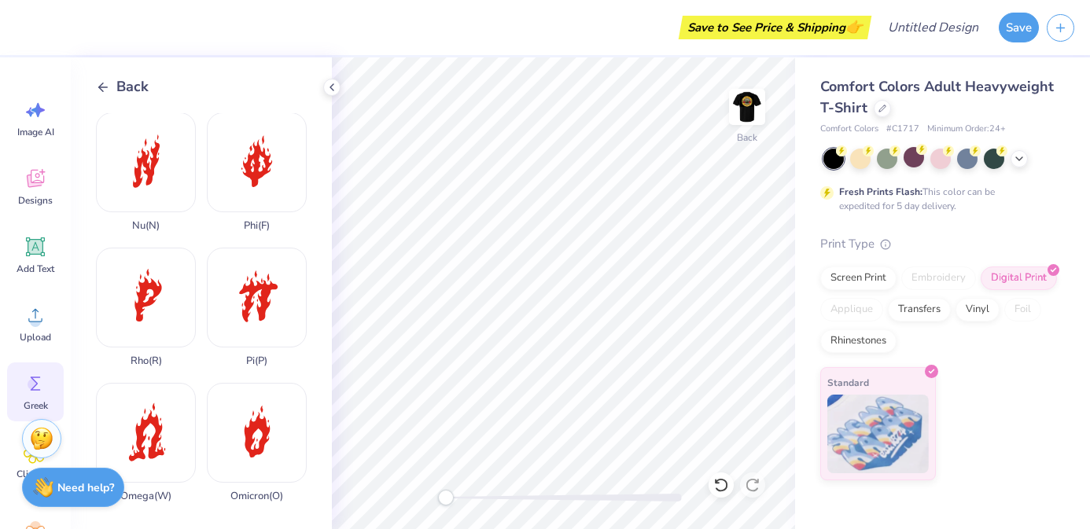
click at [39, 381] on icon at bounding box center [36, 384] width 24 height 24
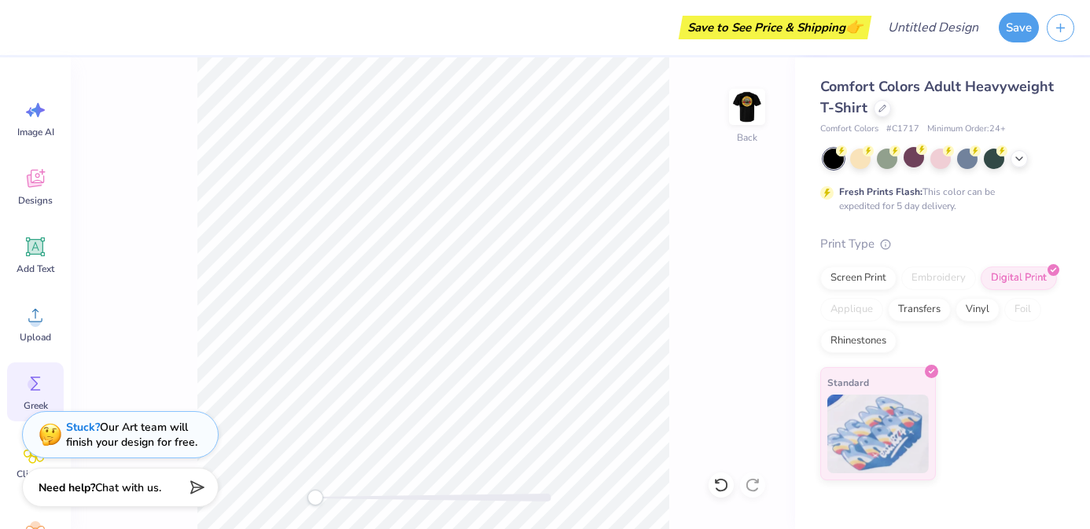
click at [39, 381] on icon at bounding box center [36, 384] width 24 height 24
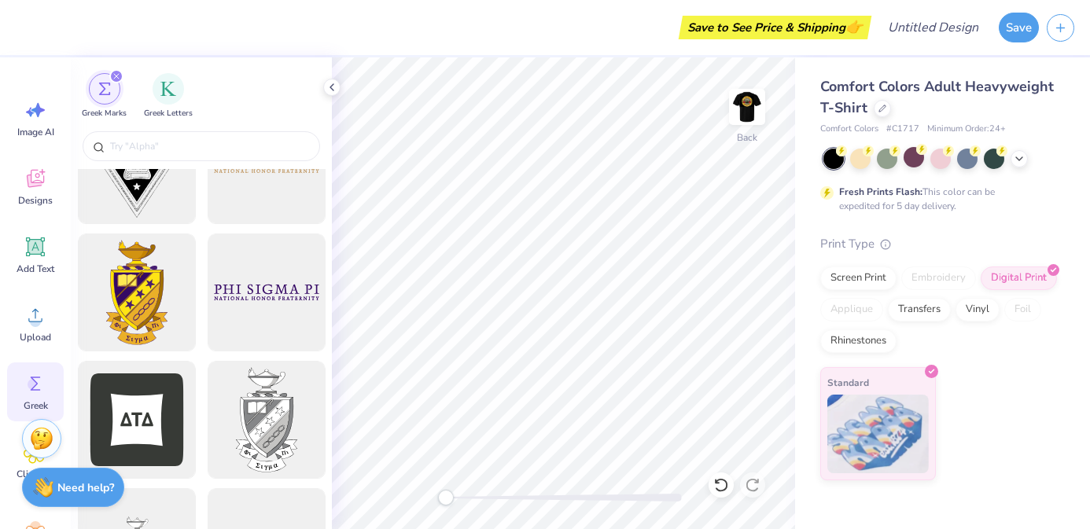
scroll to position [447, 0]
click at [164, 86] on img "filter for Greek Letters" at bounding box center [168, 87] width 16 height 16
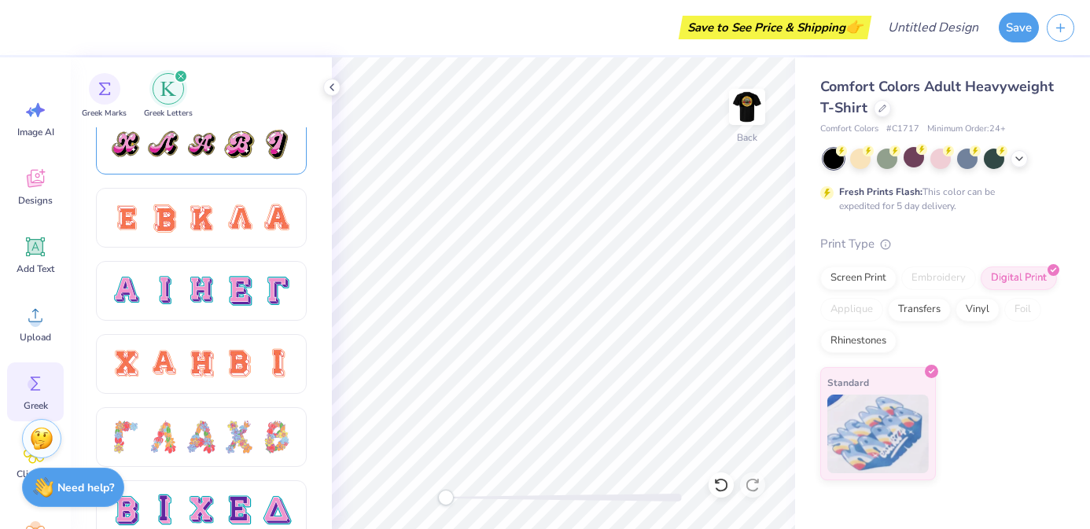
scroll to position [966, 0]
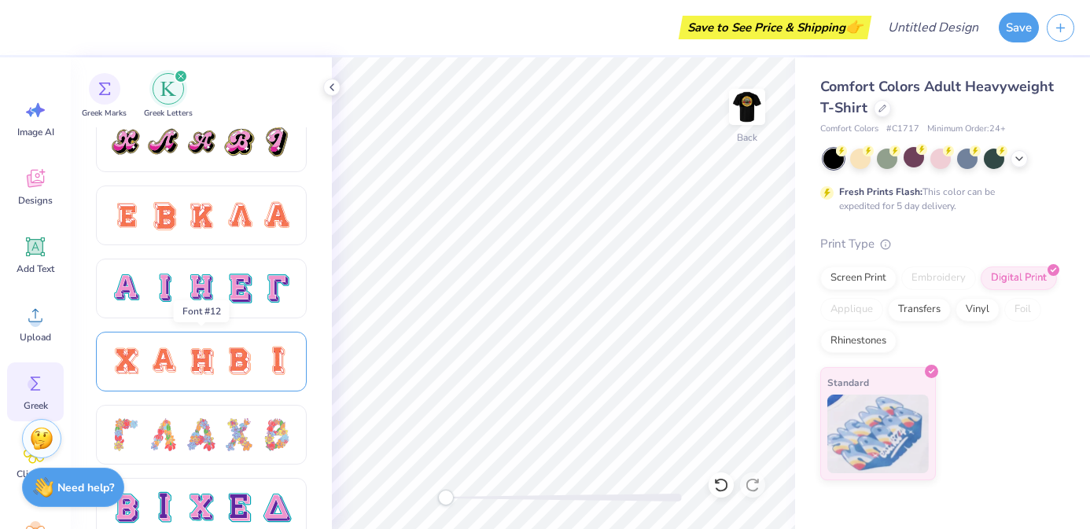
click at [238, 359] on div at bounding box center [239, 361] width 33 height 33
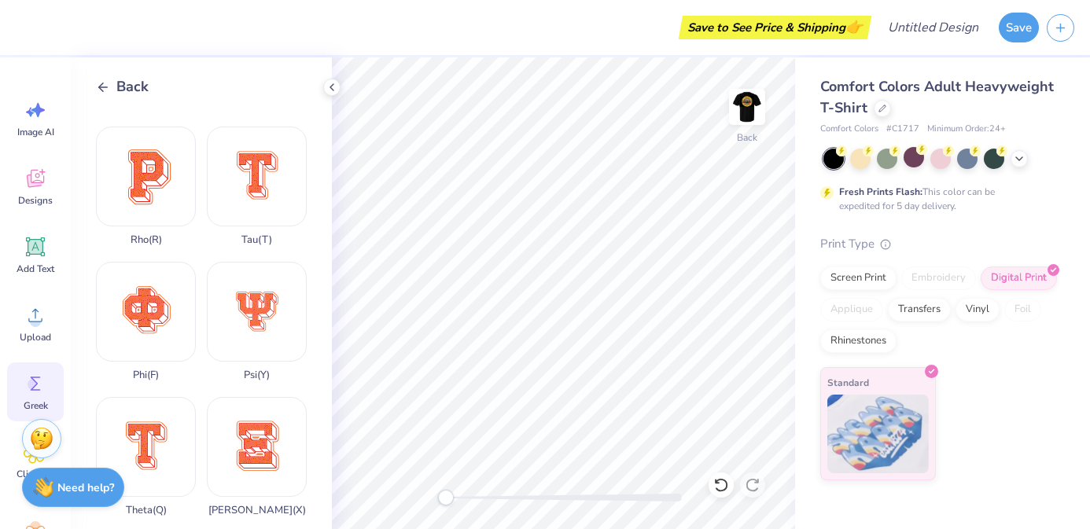
scroll to position [1075, 0]
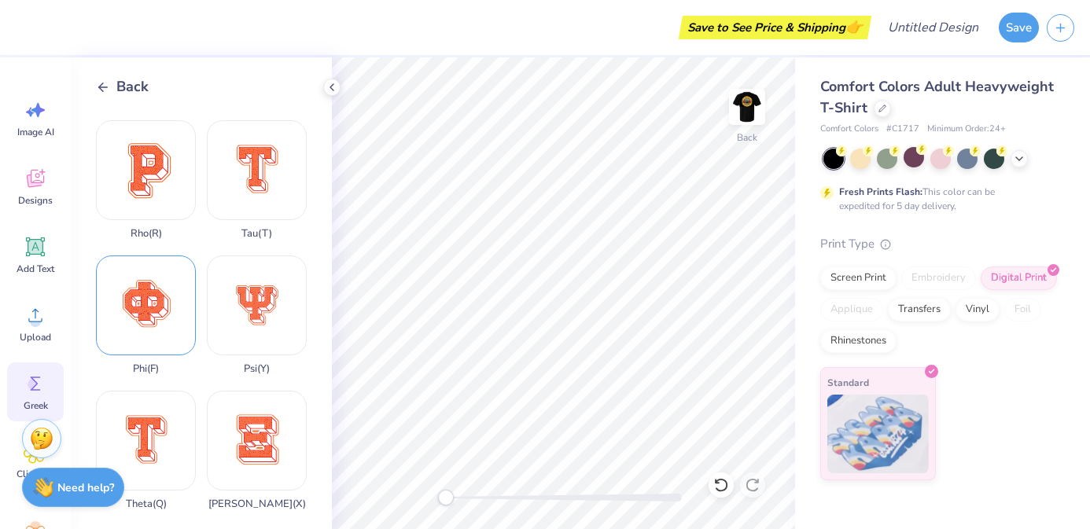
click at [165, 325] on div "Phi ( F )" at bounding box center [146, 316] width 100 height 120
click at [107, 87] on line at bounding box center [103, 87] width 9 height 0
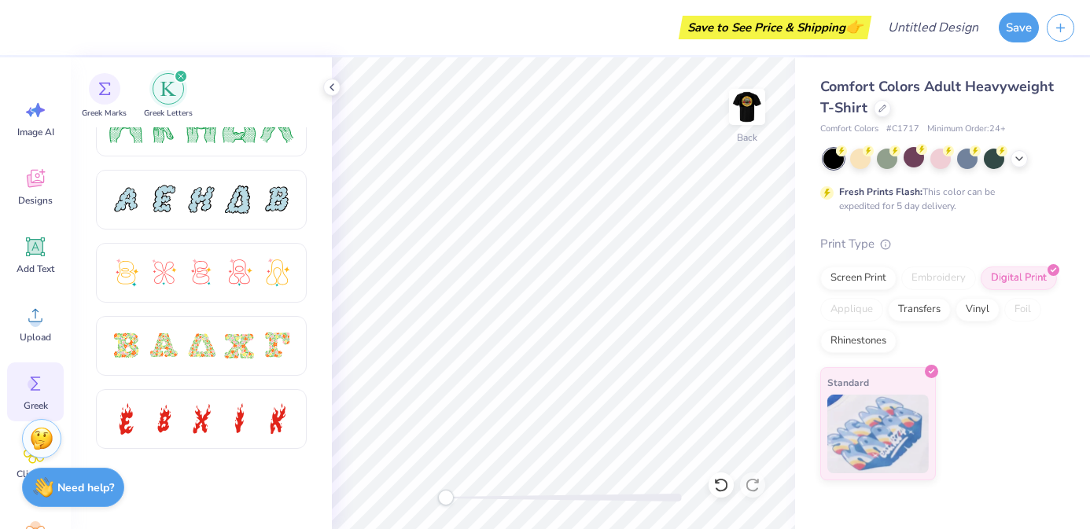
scroll to position [0, 0]
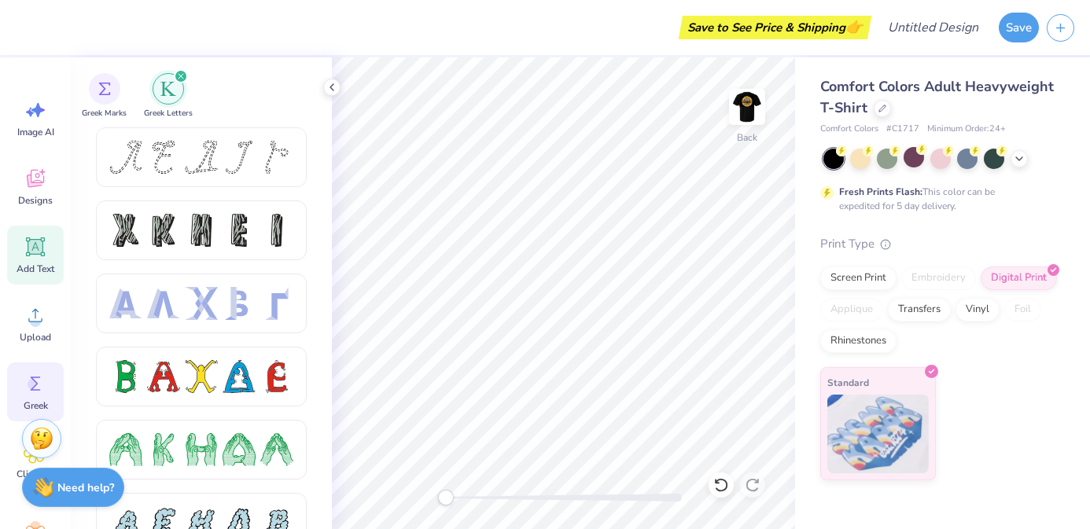
click at [42, 252] on icon at bounding box center [35, 247] width 19 height 19
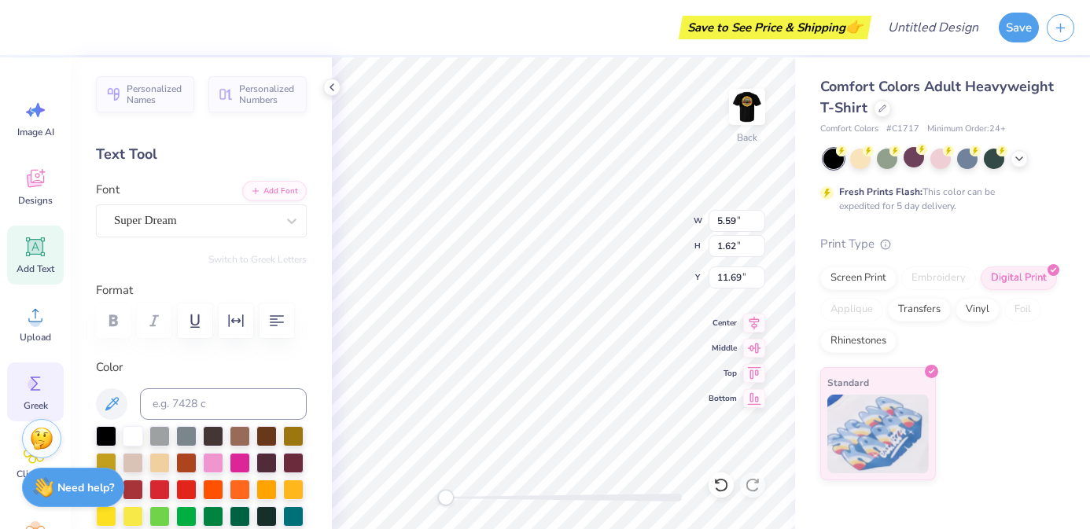
click at [39, 381] on icon at bounding box center [36, 384] width 24 height 24
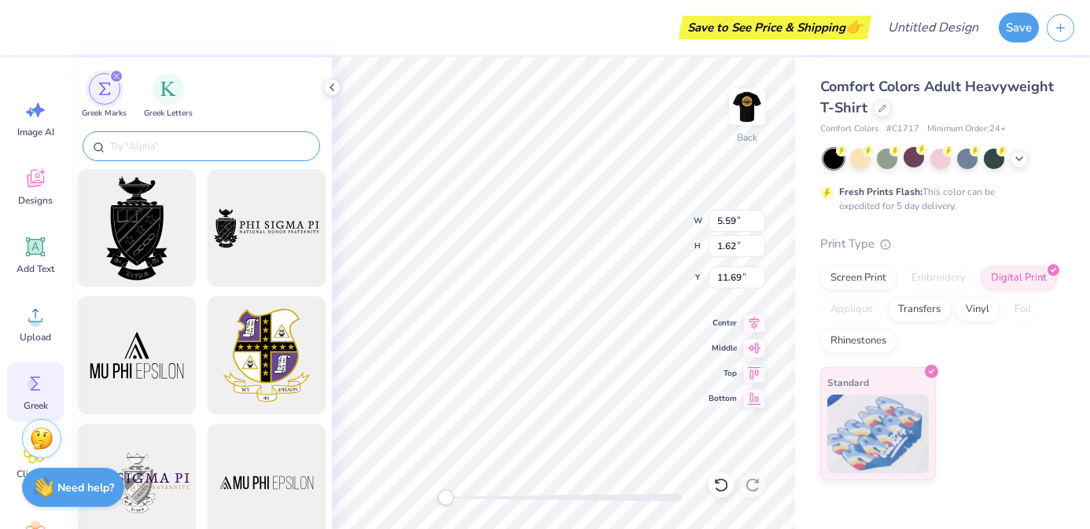
click at [165, 152] on input "text" at bounding box center [209, 146] width 201 height 16
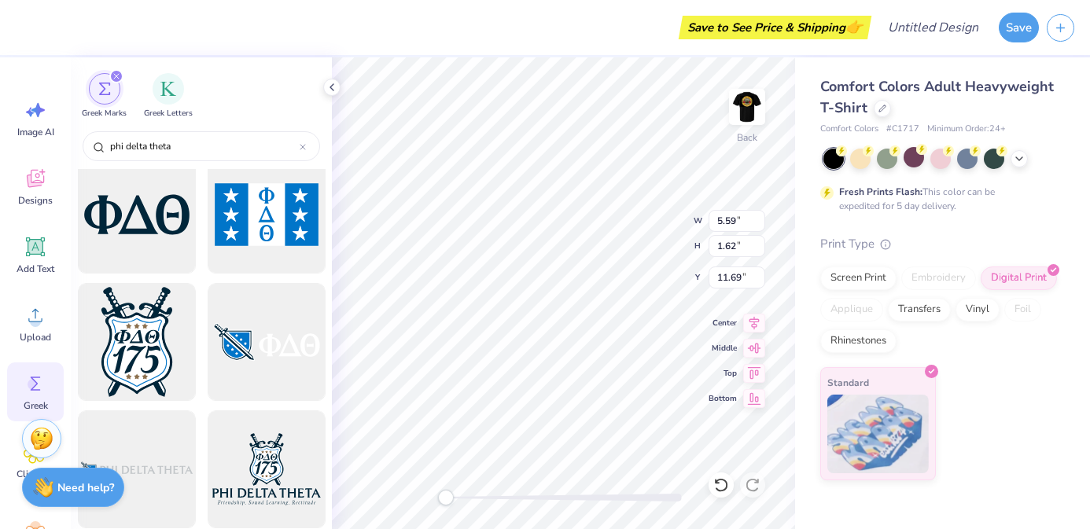
scroll to position [265, 0]
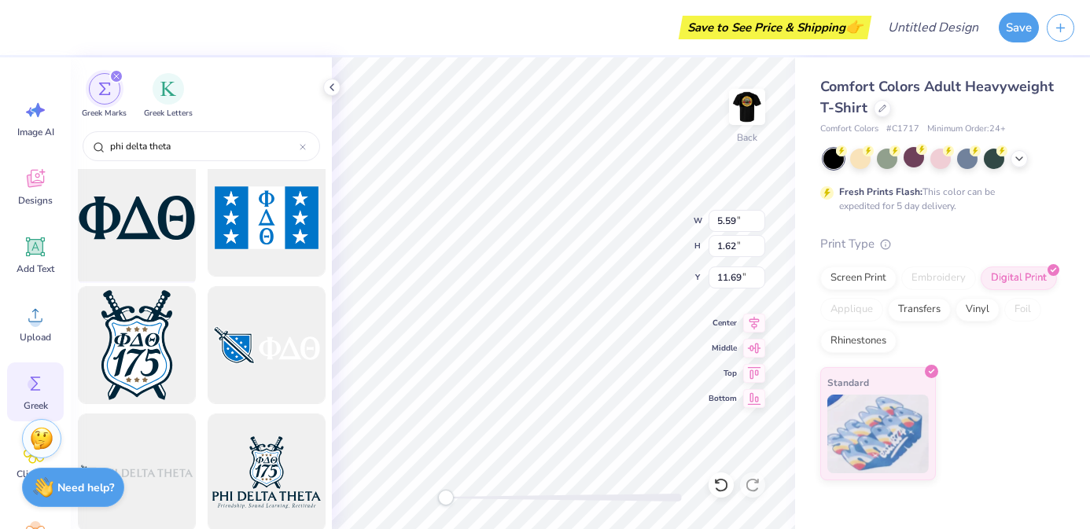
type input "phi delta theta"
click at [151, 235] on div at bounding box center [137, 218] width 130 height 130
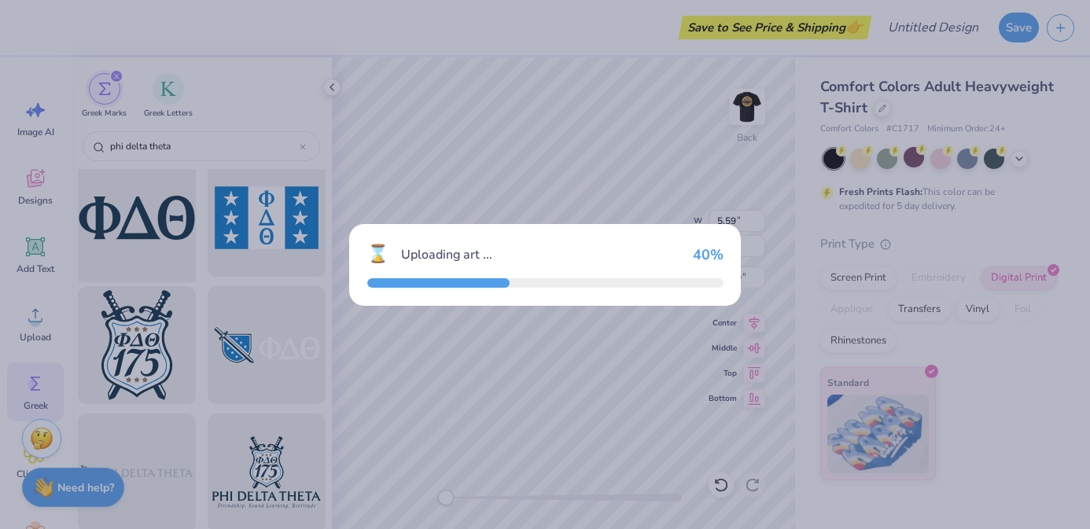
type input "14.17"
type input "5.41"
type input "3.00"
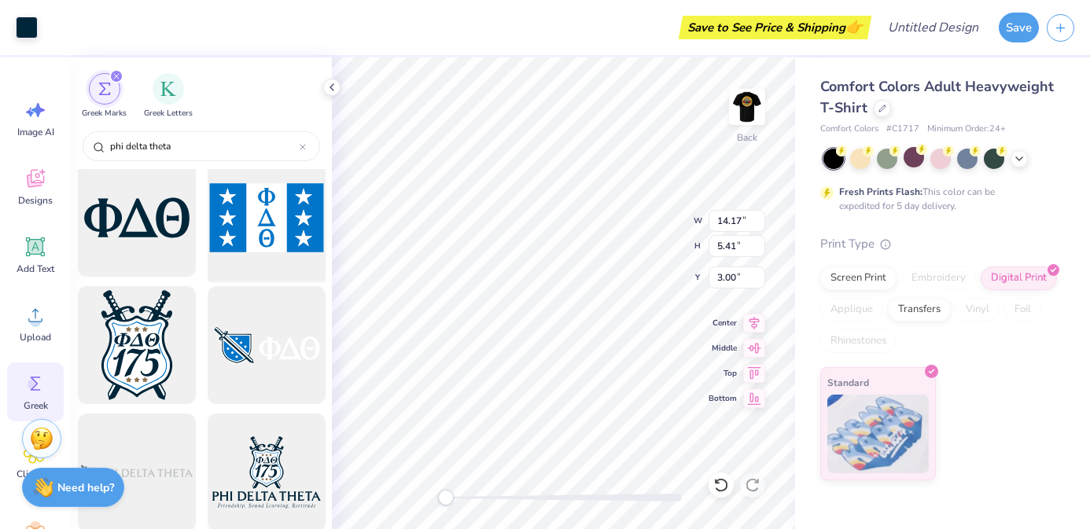
type input "5.59"
type input "1.62"
type input "11.69"
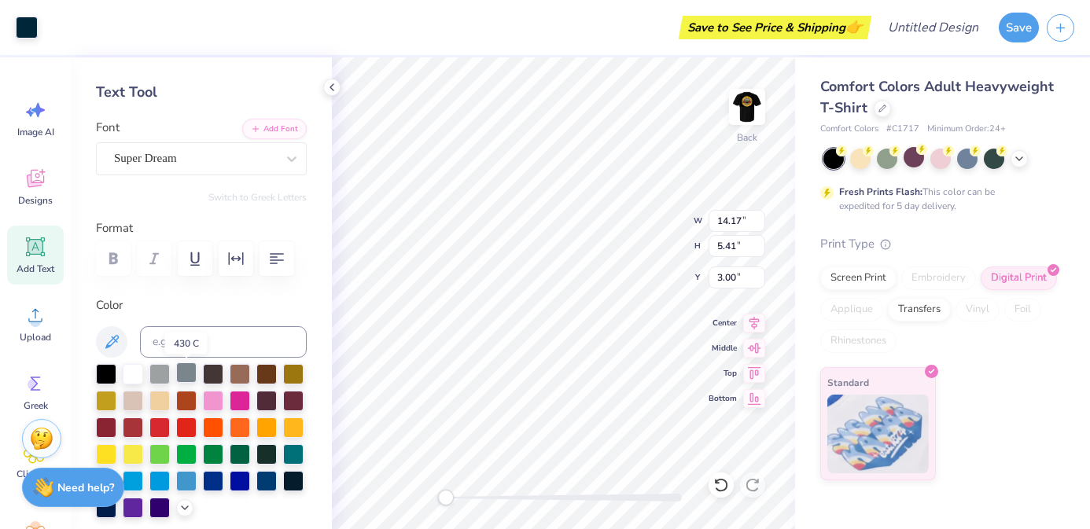
scroll to position [79, 0]
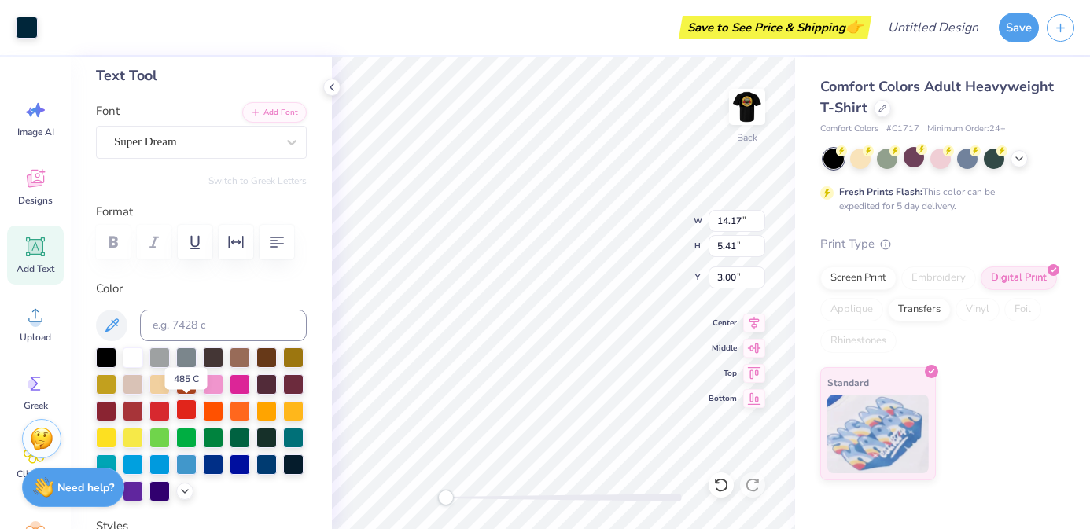
click at [180, 403] on div at bounding box center [186, 410] width 20 height 20
click at [190, 407] on div at bounding box center [186, 410] width 20 height 20
click at [219, 405] on div at bounding box center [213, 410] width 20 height 20
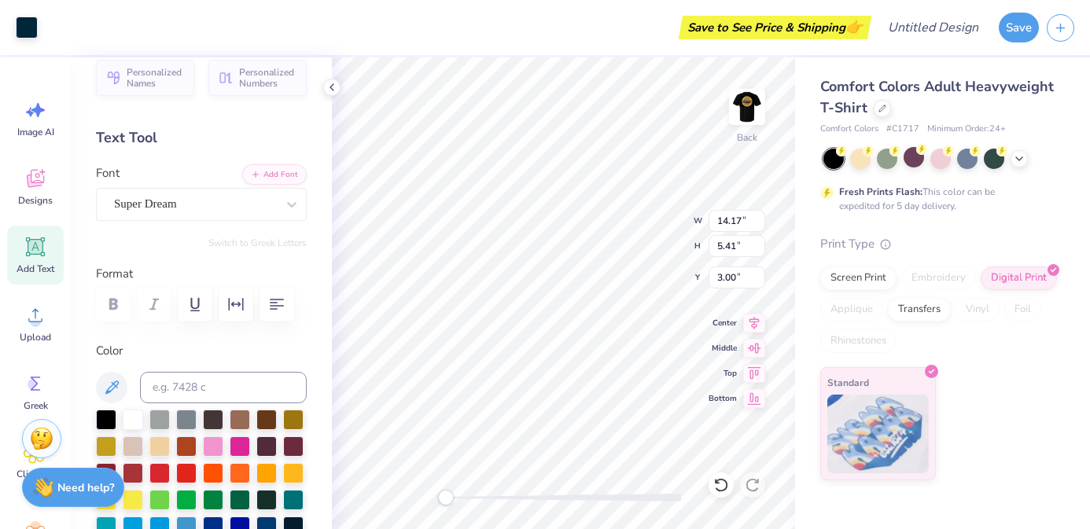
scroll to position [0, 0]
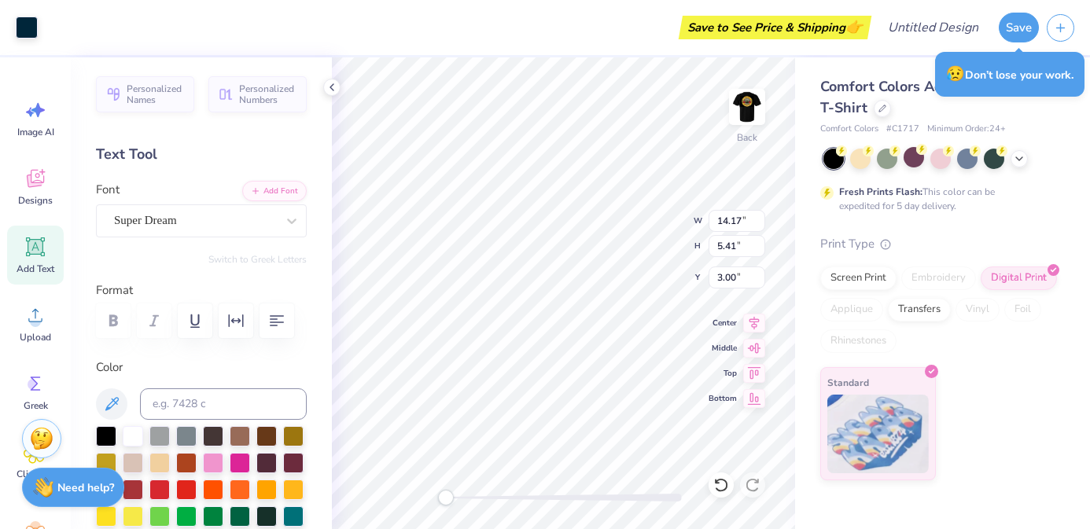
type input "4.79"
type input "1.83"
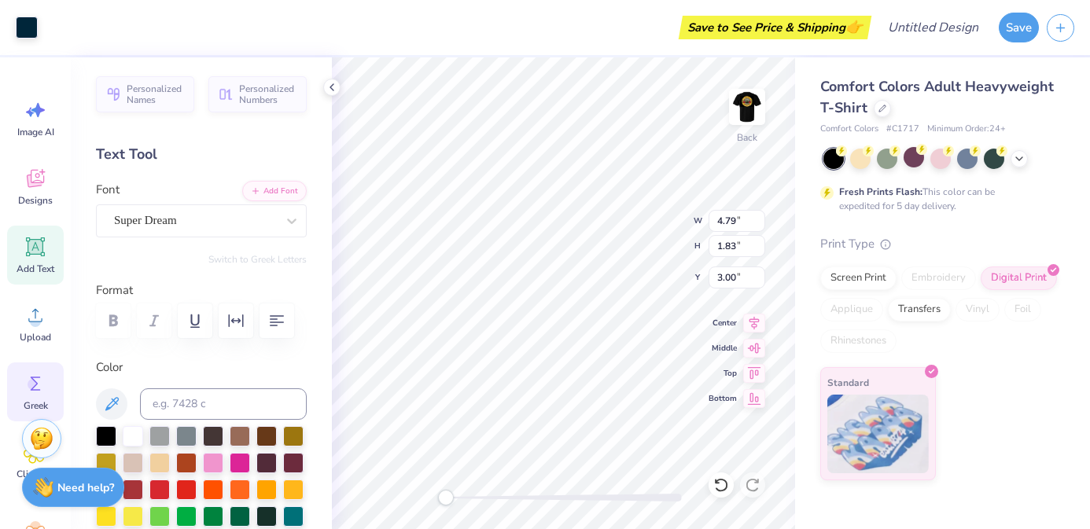
click at [40, 388] on icon at bounding box center [36, 384] width 24 height 24
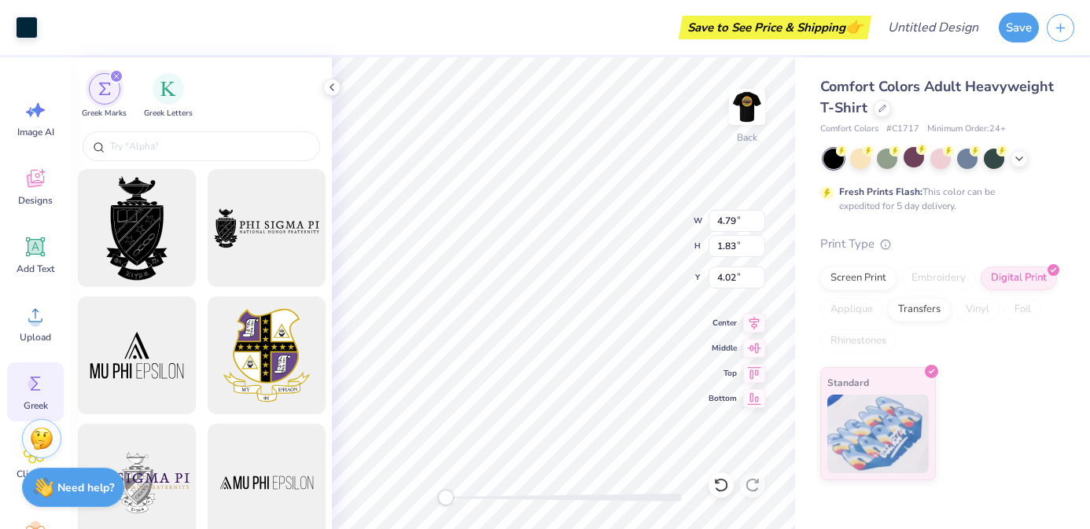
type input "4.95"
type input "1.89"
type input "4.02"
click at [214, 140] on input "text" at bounding box center [209, 146] width 201 height 16
click at [172, 84] on img "filter for Greek Letters" at bounding box center [168, 87] width 16 height 16
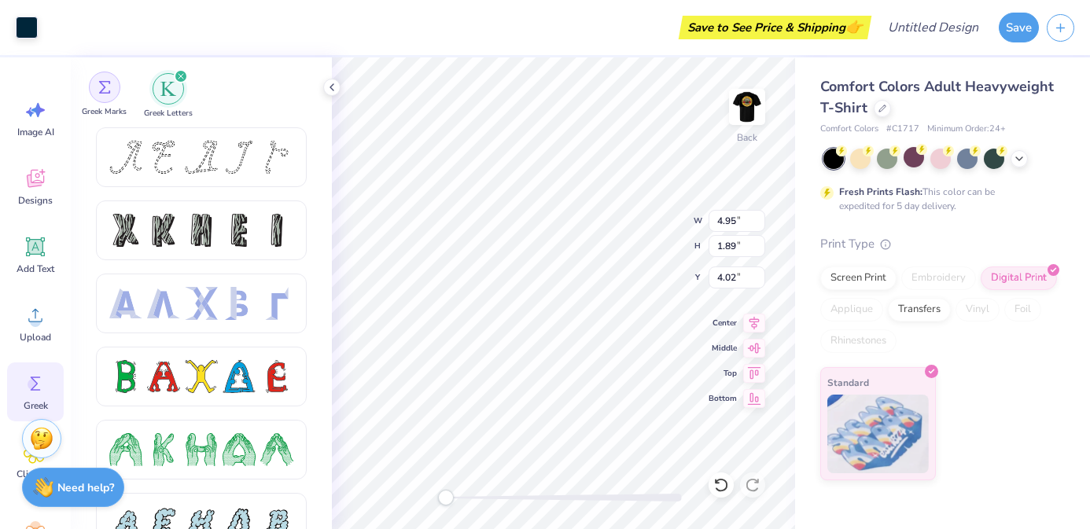
click at [109, 89] on img "filter for Greek Marks" at bounding box center [104, 87] width 13 height 13
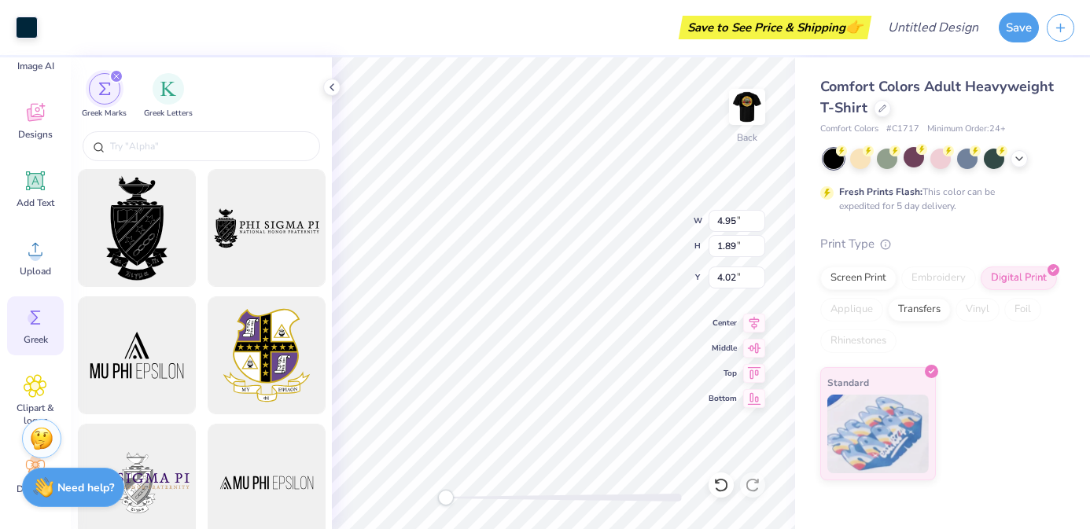
scroll to position [73, 0]
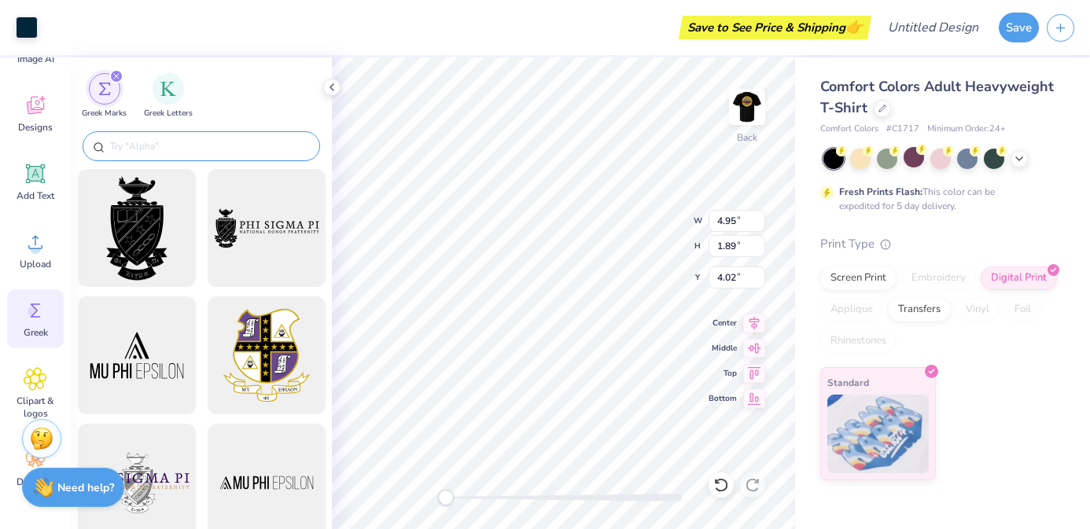
click at [174, 149] on input "text" at bounding box center [209, 146] width 201 height 16
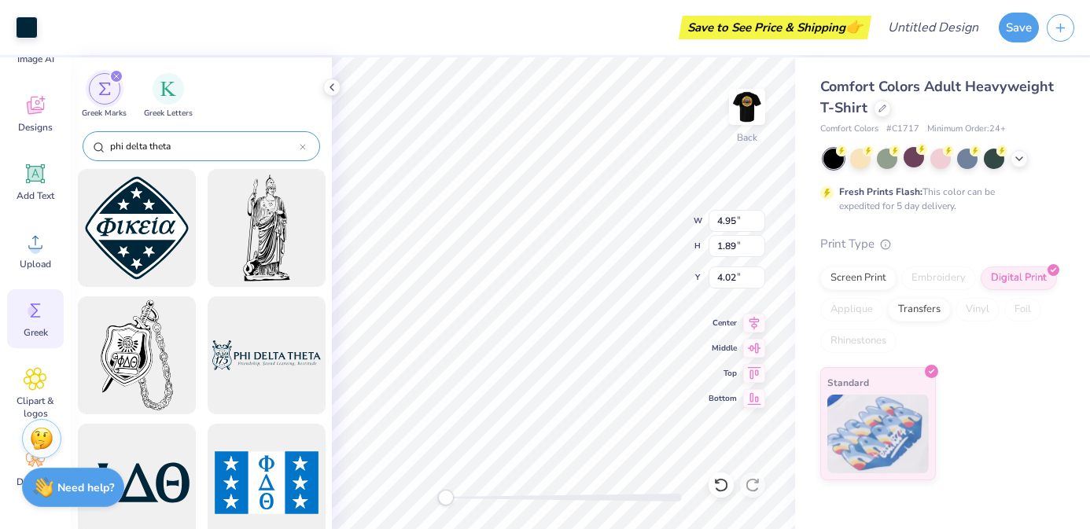
type input "phi delta theta"
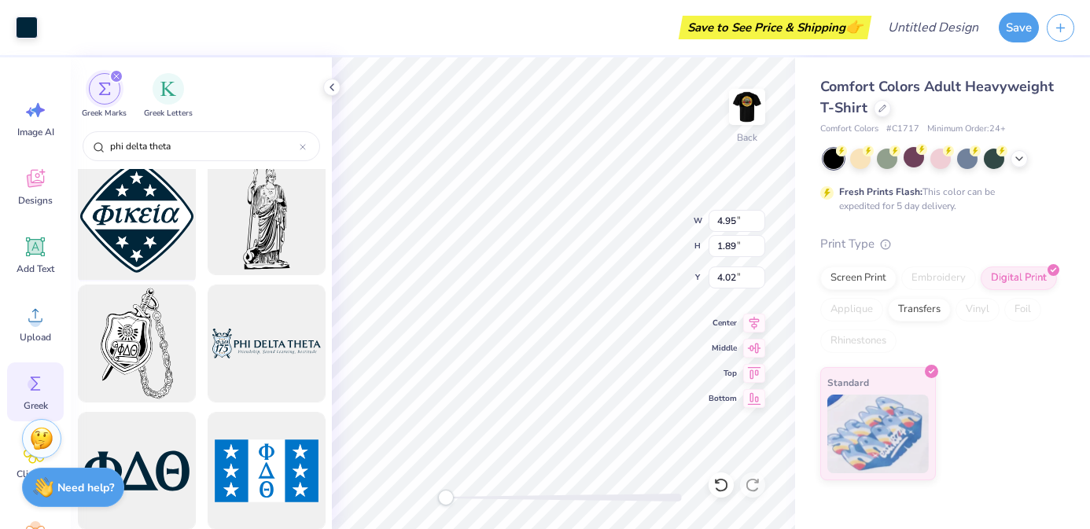
scroll to position [0, 0]
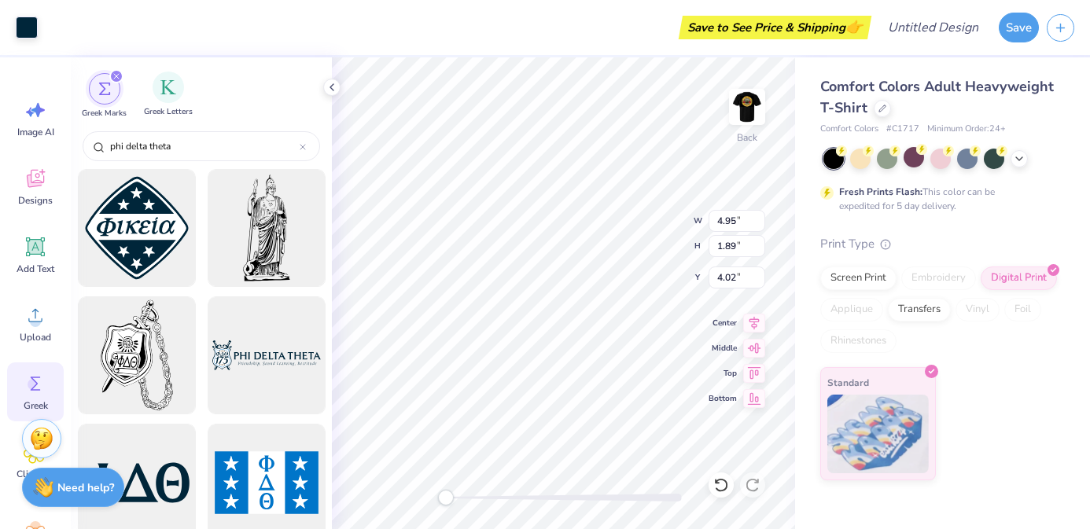
click at [182, 97] on div "Greek Letters" at bounding box center [168, 95] width 49 height 46
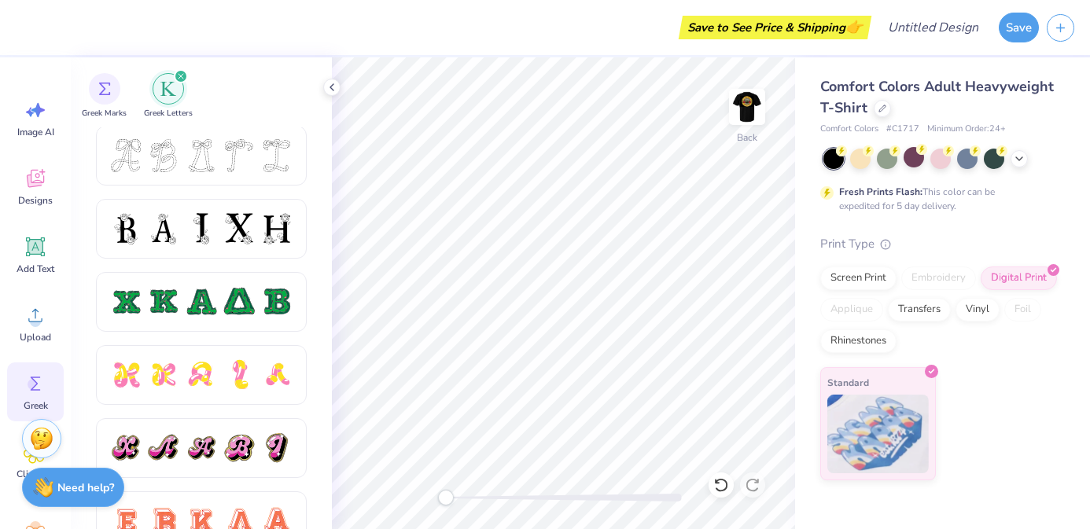
scroll to position [665, 0]
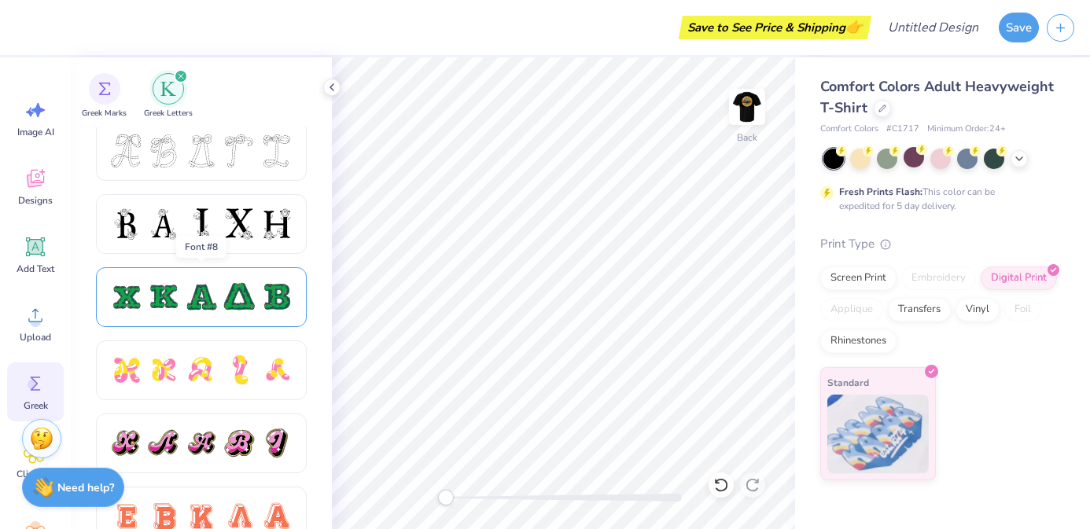
click at [207, 292] on div at bounding box center [201, 297] width 33 height 33
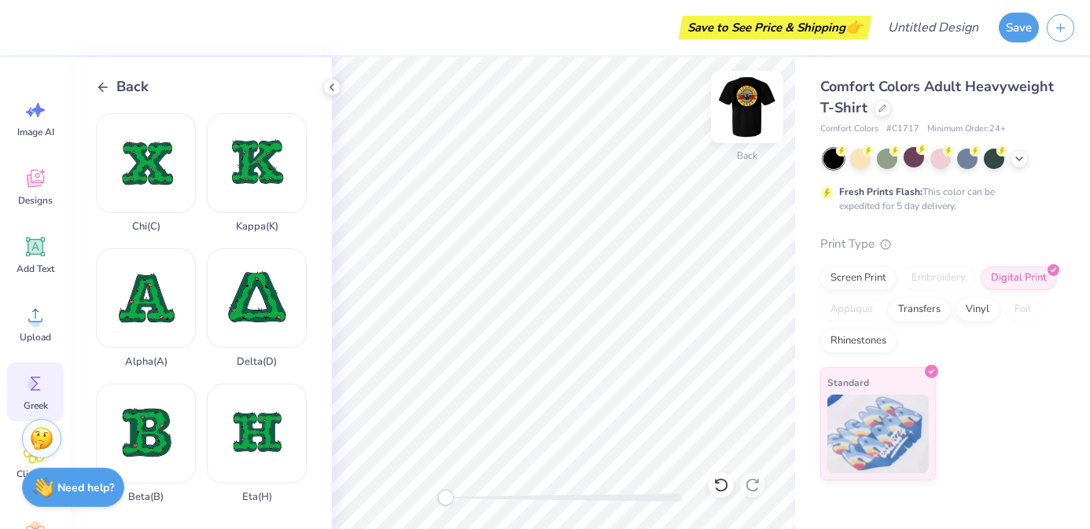
click at [747, 102] on img at bounding box center [747, 107] width 63 height 63
click at [748, 89] on img at bounding box center [747, 107] width 63 height 63
click at [747, 112] on img at bounding box center [747, 107] width 63 height 63
